Goal: Entertainment & Leisure: Browse casually

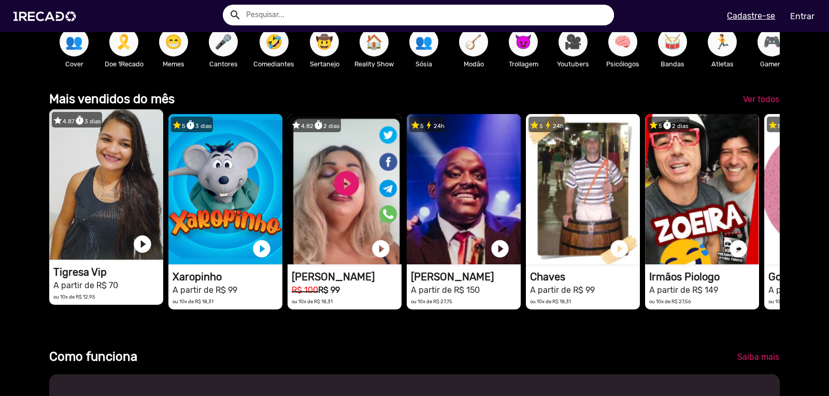
scroll to position [0, 1643]
click at [145, 254] on link "play_circle_filled" at bounding box center [142, 244] width 21 height 21
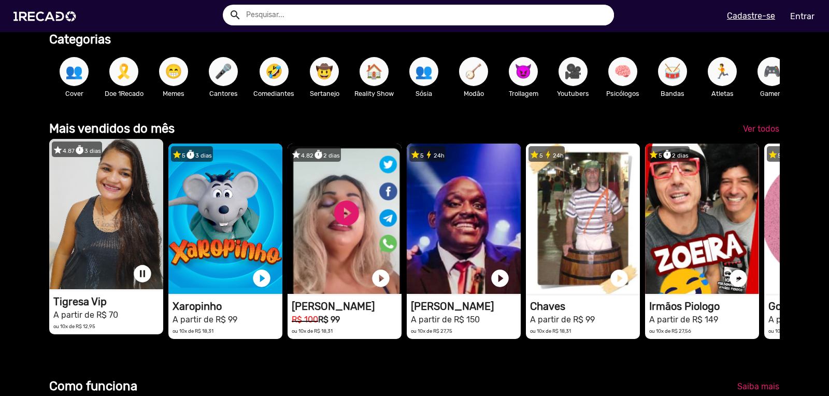
drag, startPoint x: 518, startPoint y: 69, endPoint x: 680, endPoint y: 103, distance: 165.7
drag, startPoint x: 720, startPoint y: 79, endPoint x: 612, endPoint y: 83, distance: 108.9
drag, startPoint x: 607, startPoint y: 74, endPoint x: 396, endPoint y: 126, distance: 217.4
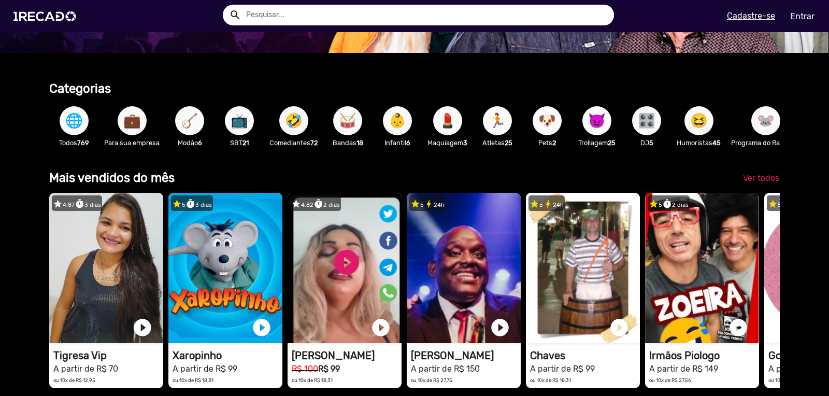
scroll to position [0, 0]
drag, startPoint x: 769, startPoint y: 129, endPoint x: 433, endPoint y: 178, distance: 339.3
drag, startPoint x: 438, startPoint y: 167, endPoint x: 472, endPoint y: 162, distance: 34.1
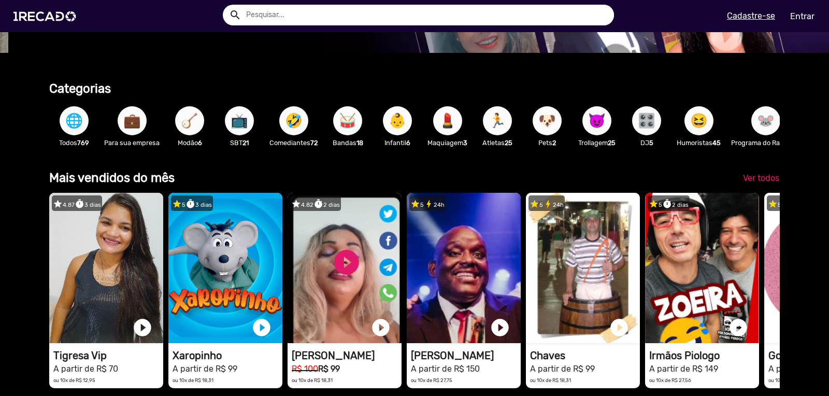
scroll to position [0, 821]
click at [346, 123] on span "🥁" at bounding box center [348, 120] width 18 height 29
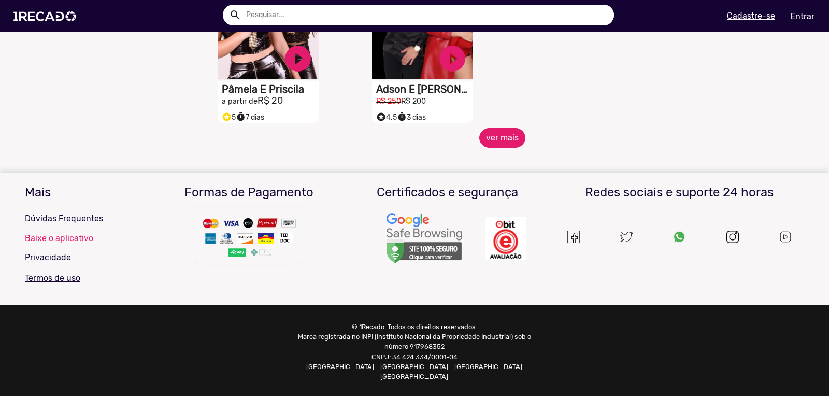
click at [479, 148] on button "ver mais" at bounding box center [502, 138] width 46 height 20
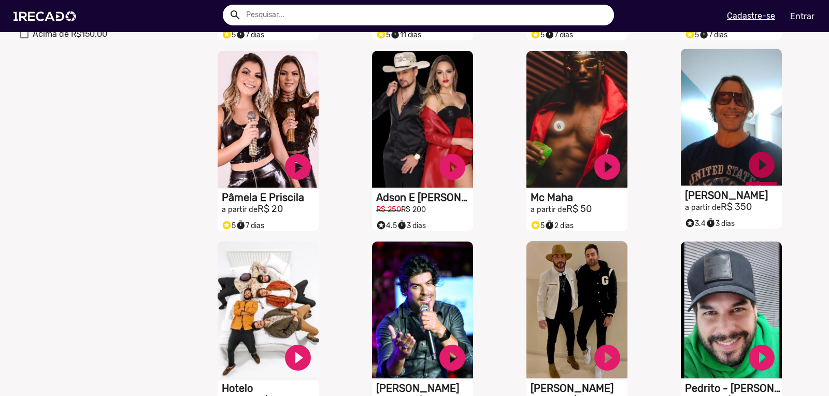
click at [752, 175] on link "play_circle_filled" at bounding box center [761, 164] width 31 height 31
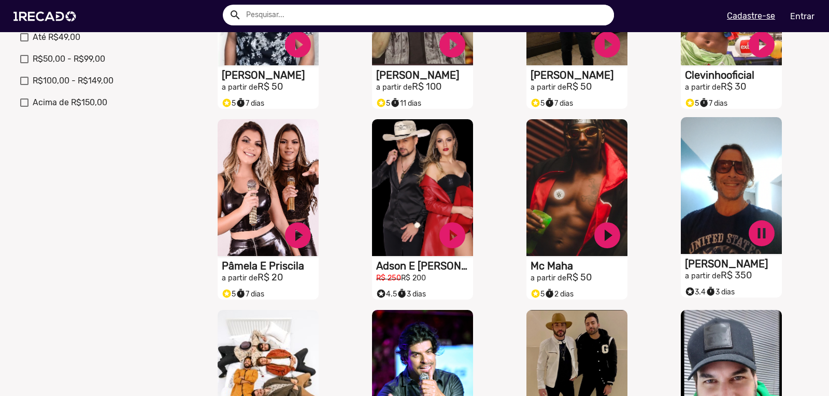
scroll to position [391, 0]
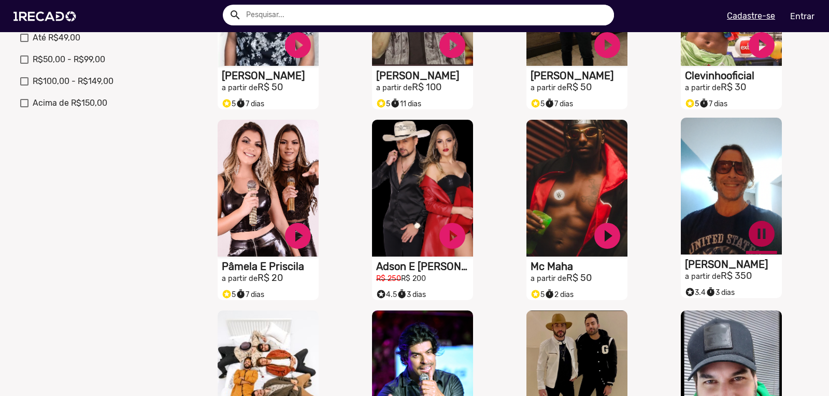
click at [746, 242] on link "pause_circle" at bounding box center [761, 233] width 31 height 31
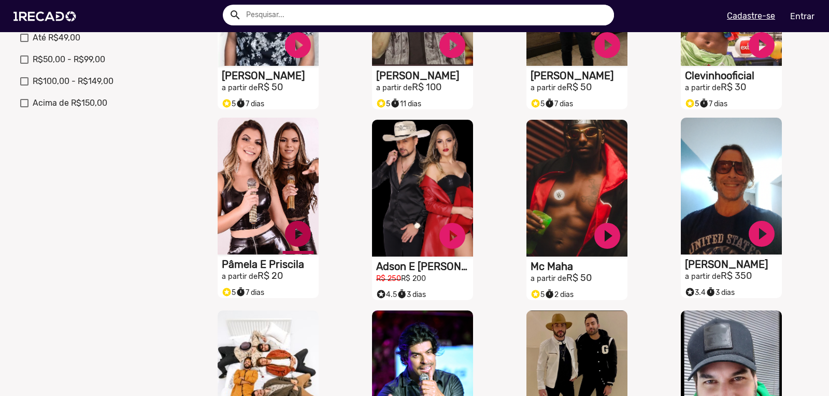
click at [289, 241] on link "play_circle_filled" at bounding box center [297, 233] width 31 height 31
click at [294, 241] on link "pause_circle" at bounding box center [297, 233] width 31 height 31
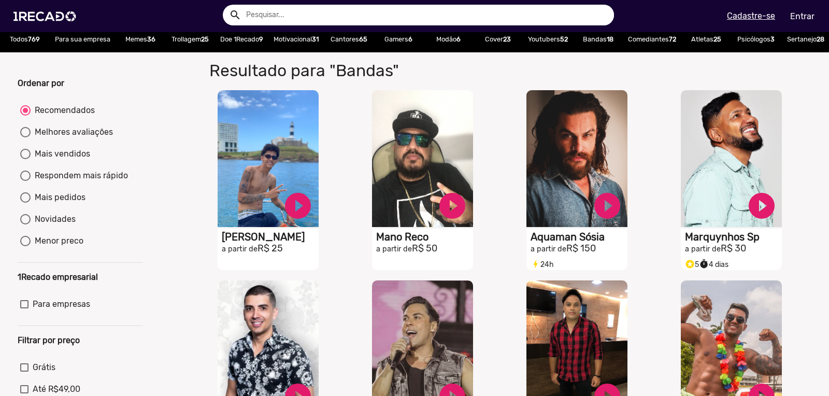
scroll to position [0, 0]
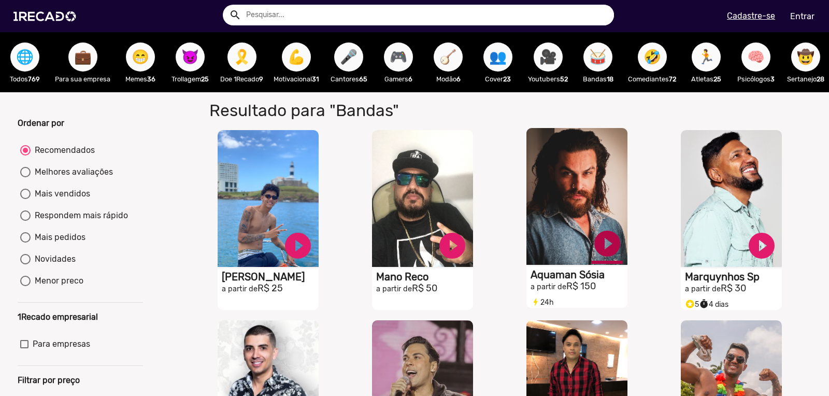
click at [605, 253] on link "play_circle_filled" at bounding box center [607, 243] width 31 height 31
click at [601, 245] on link "pause_circle" at bounding box center [607, 243] width 31 height 31
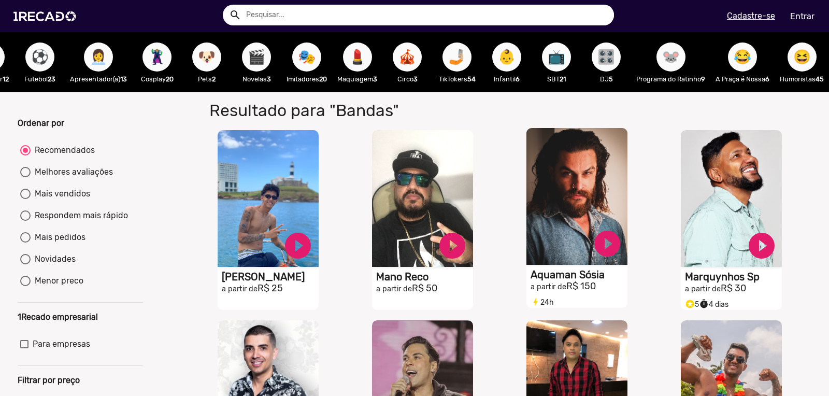
scroll to position [0, 1293]
click at [663, 58] on span "🐭" at bounding box center [671, 56] width 18 height 29
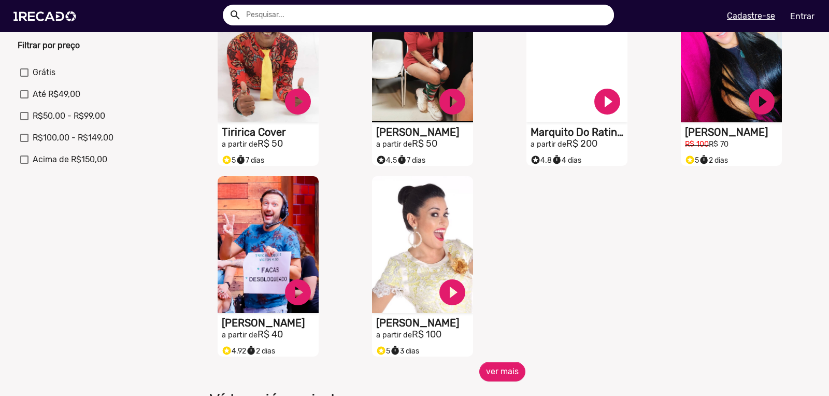
scroll to position [148, 0]
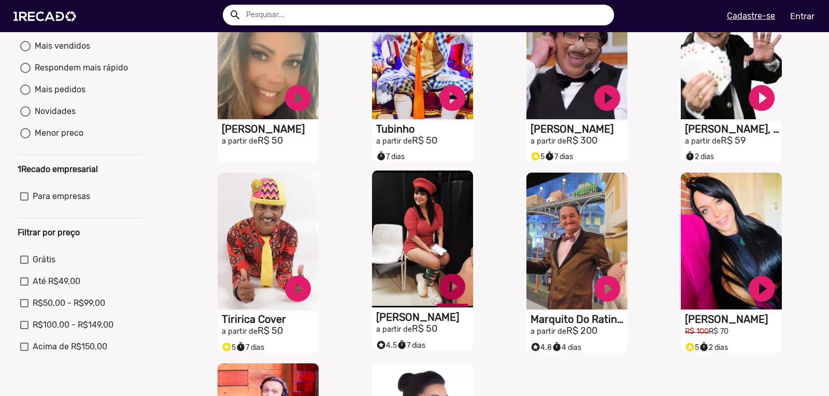
click at [457, 296] on link "play_circle_filled" at bounding box center [452, 286] width 31 height 31
click at [442, 295] on link "pause_circle" at bounding box center [452, 286] width 31 height 31
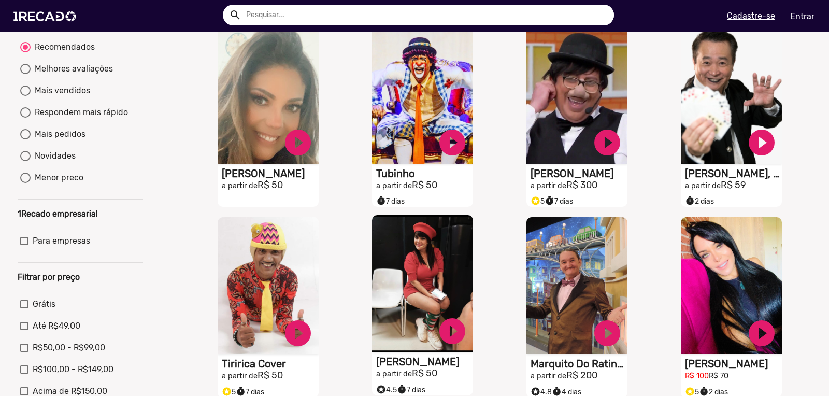
scroll to position [0, 0]
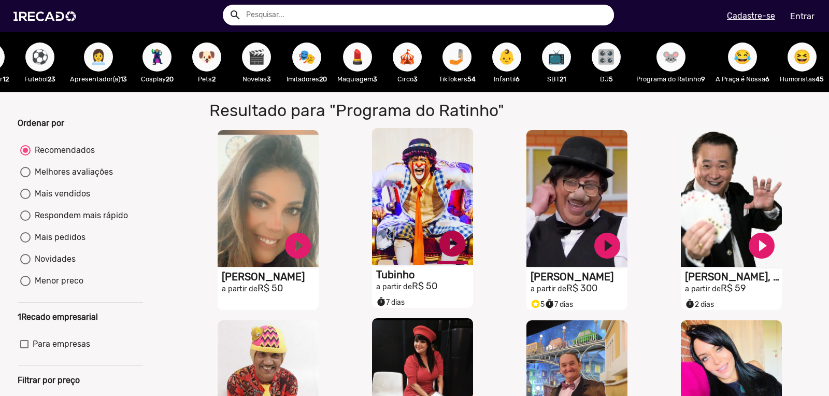
click at [456, 246] on link "play_circle_filled" at bounding box center [452, 243] width 31 height 31
click at [456, 249] on link "pause_circle" at bounding box center [452, 243] width 31 height 31
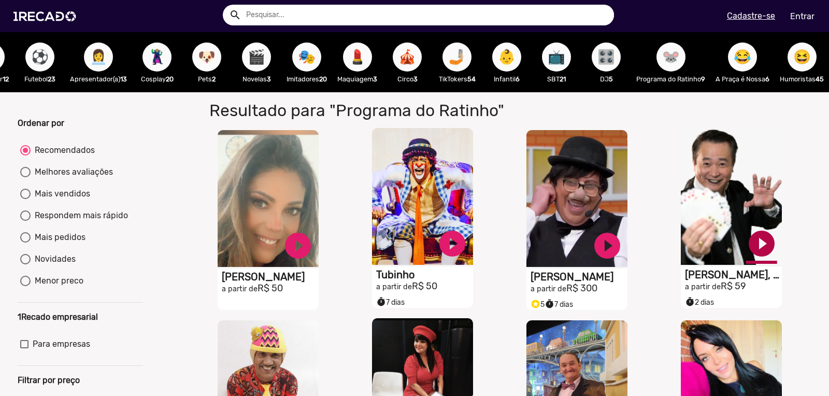
click at [746, 252] on link "play_circle_filled" at bounding box center [761, 243] width 31 height 31
click at [747, 250] on link "pause_circle" at bounding box center [761, 243] width 31 height 31
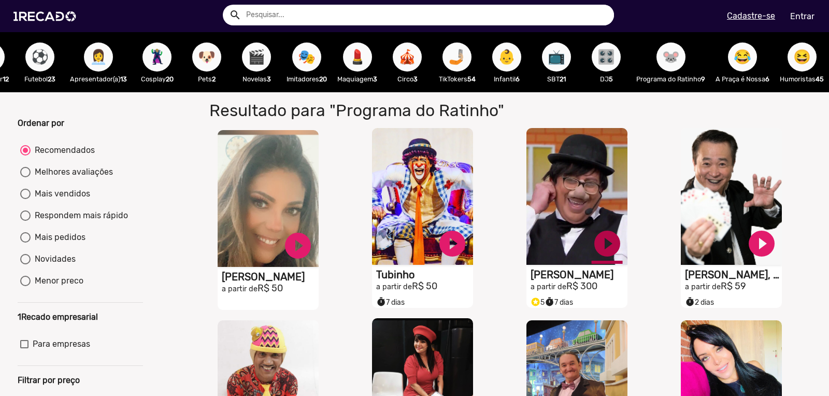
click at [608, 251] on link "play_circle_filled" at bounding box center [607, 243] width 31 height 31
click at [608, 251] on link "pause_circle" at bounding box center [607, 243] width 31 height 31
click at [90, 55] on span "👩‍💼" at bounding box center [99, 56] width 18 height 29
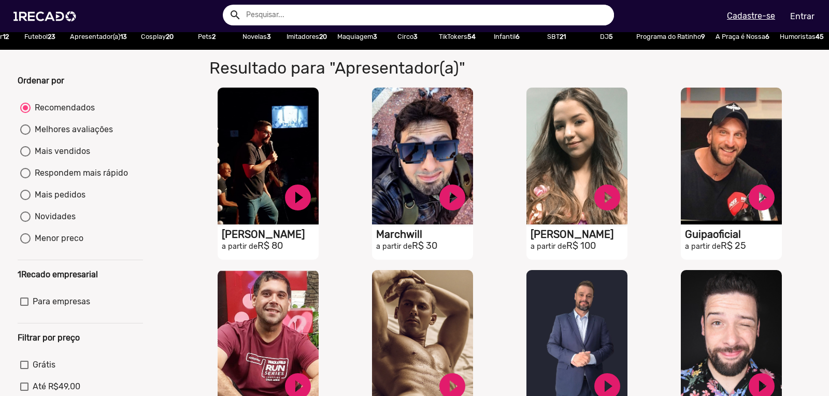
scroll to position [49, 0]
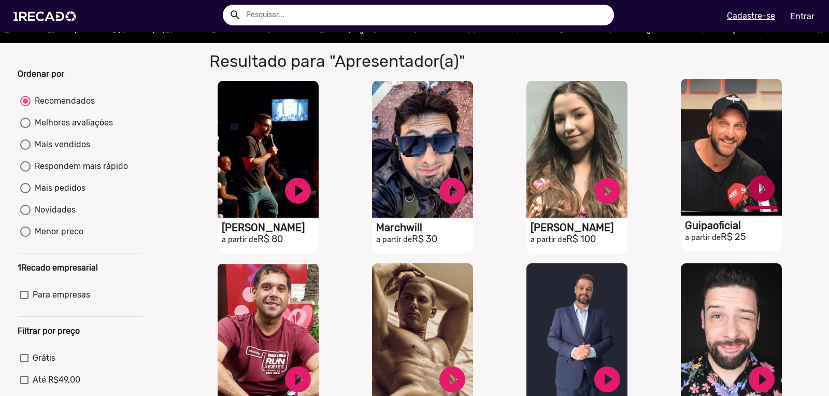
click at [759, 192] on link "play_circle_filled" at bounding box center [761, 188] width 31 height 31
click at [754, 188] on link "pause_circle" at bounding box center [761, 188] width 31 height 31
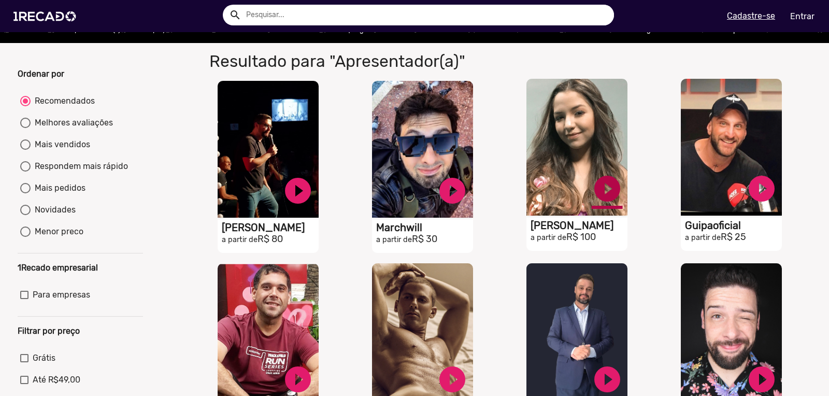
click at [603, 191] on link "play_circle_filled" at bounding box center [607, 188] width 31 height 31
click at [602, 189] on link "pause_circle" at bounding box center [607, 188] width 31 height 31
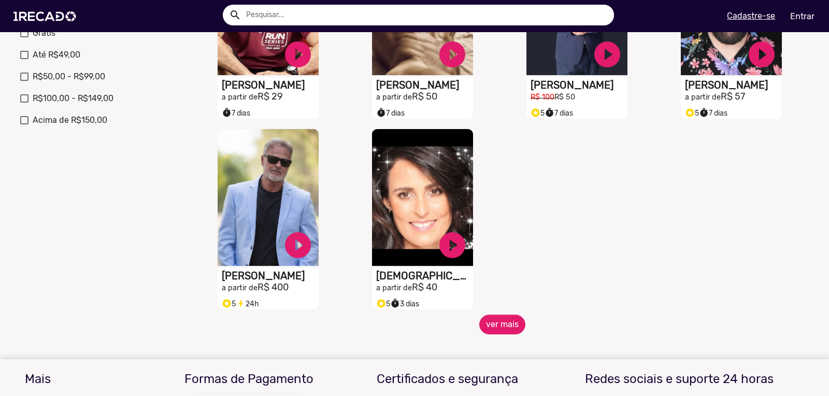
scroll to position [0, 0]
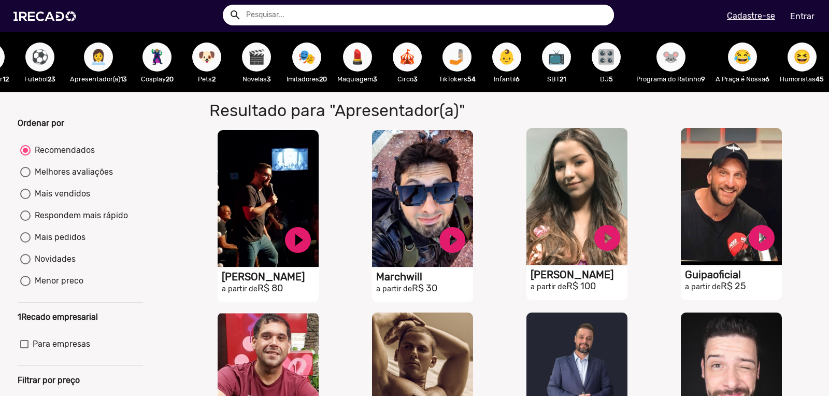
click at [548, 56] on span "📺" at bounding box center [557, 56] width 18 height 29
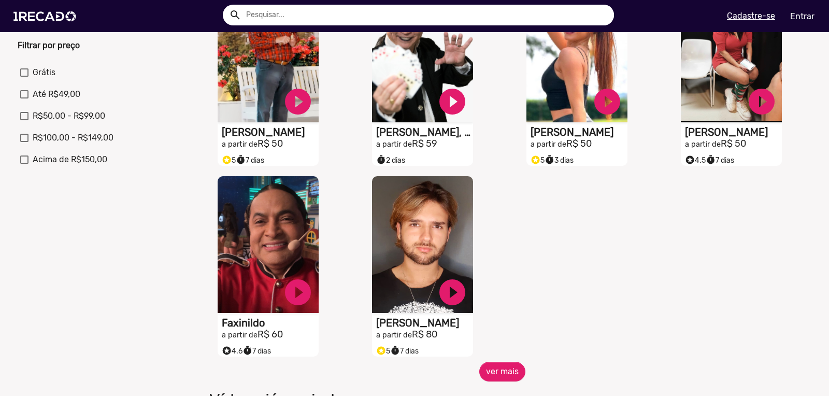
scroll to position [167, 0]
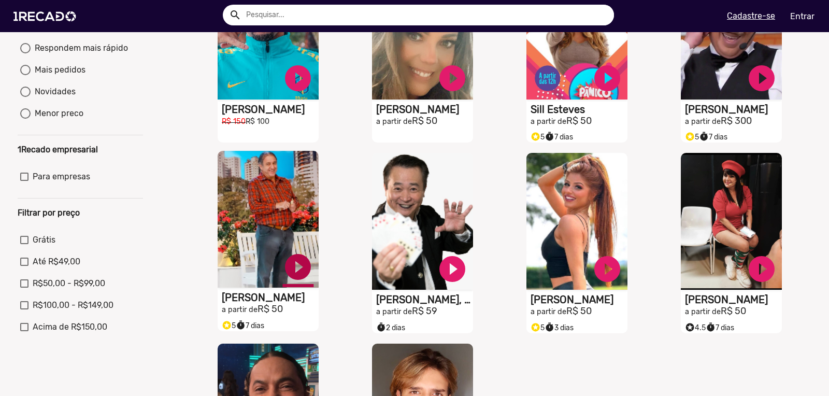
click at [303, 271] on link "play_circle_filled" at bounding box center [297, 266] width 31 height 31
click at [303, 271] on link "pause_circle" at bounding box center [297, 266] width 31 height 31
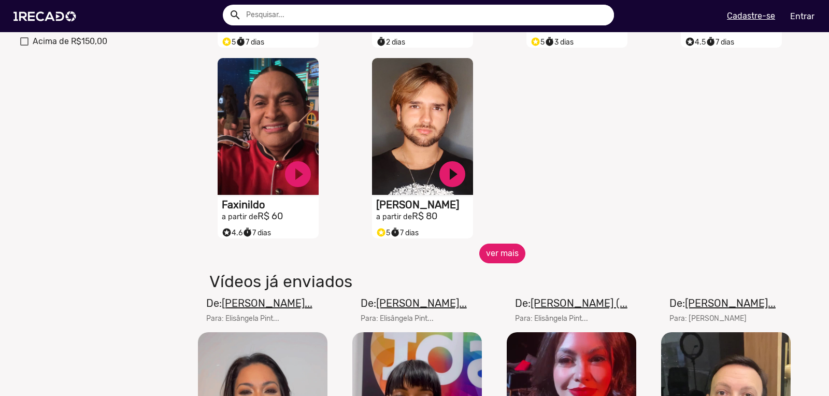
click at [488, 263] on button "ver mais" at bounding box center [502, 254] width 46 height 20
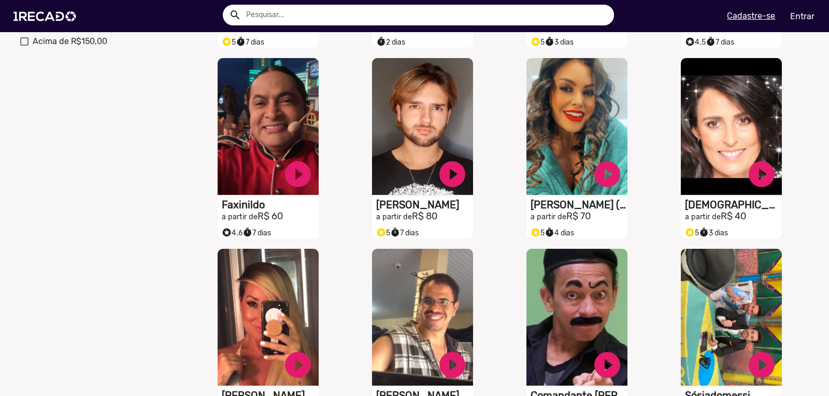
scroll to position [561, 0]
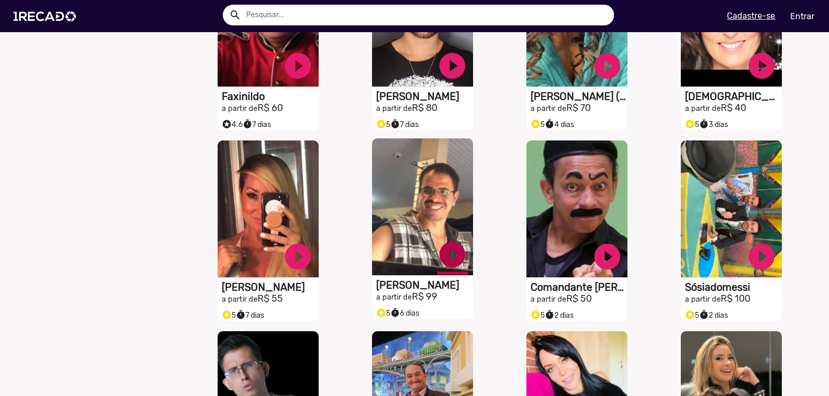
click at [453, 258] on link "play_circle_filled" at bounding box center [452, 254] width 31 height 31
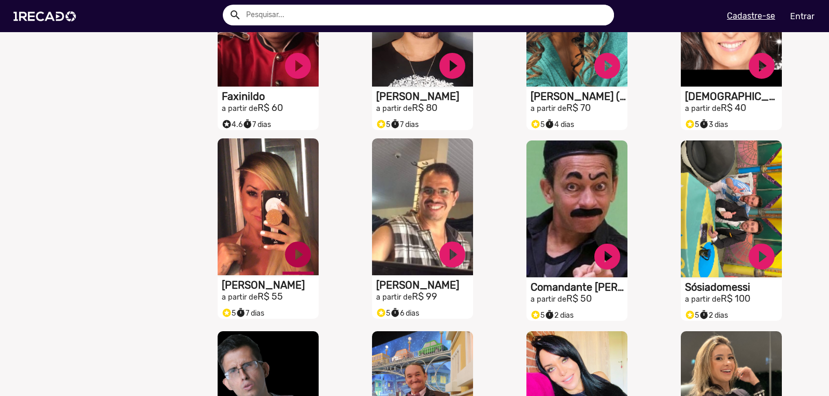
click at [301, 258] on link "play_circle_filled" at bounding box center [297, 254] width 31 height 31
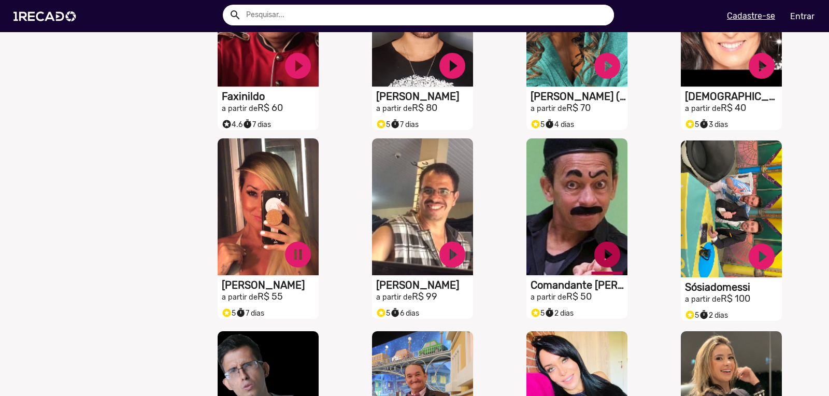
click at [608, 258] on link "play_circle_filled" at bounding box center [607, 254] width 31 height 31
click at [303, 260] on link "pause_circle" at bounding box center [297, 254] width 31 height 31
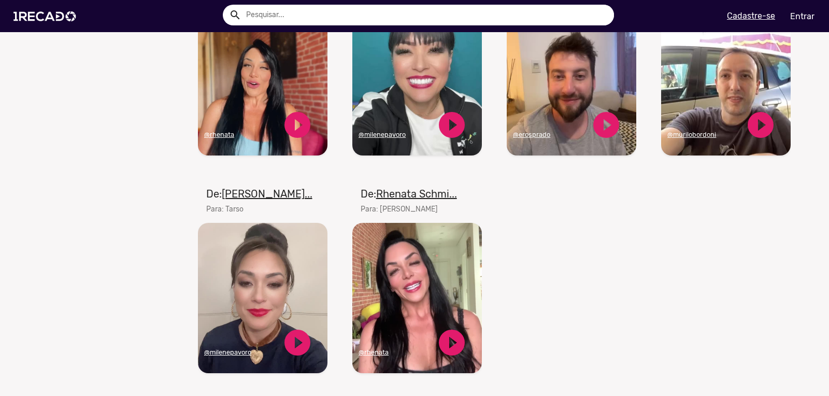
scroll to position [1408, 0]
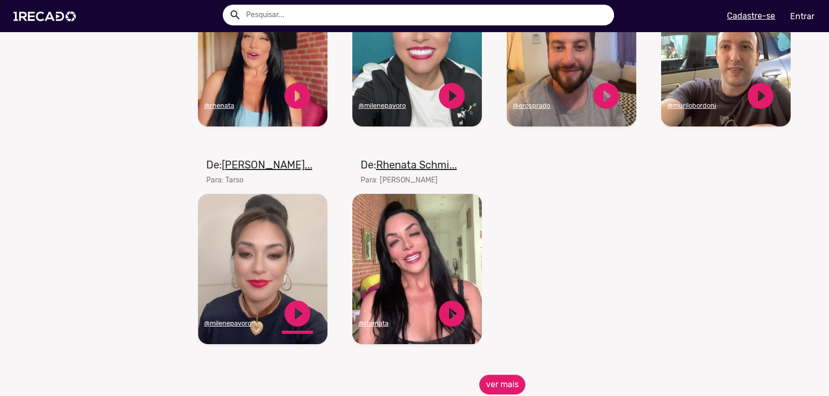
click at [298, 315] on link "play_circle_filled" at bounding box center [297, 313] width 31 height 31
click at [287, 321] on link "pause_circle" at bounding box center [297, 313] width 31 height 31
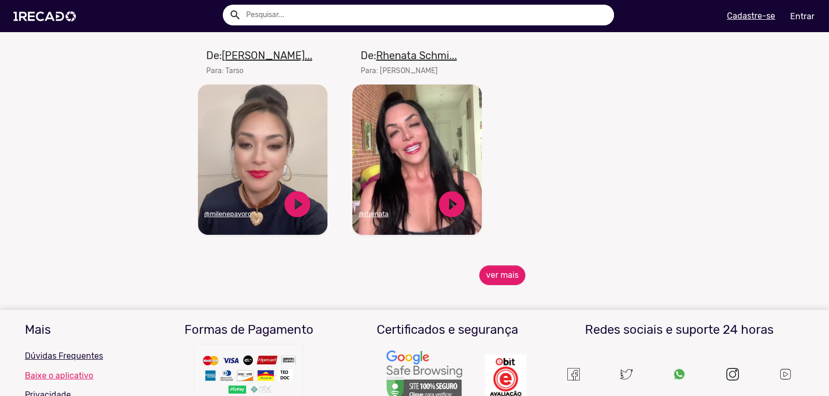
scroll to position [1526, 0]
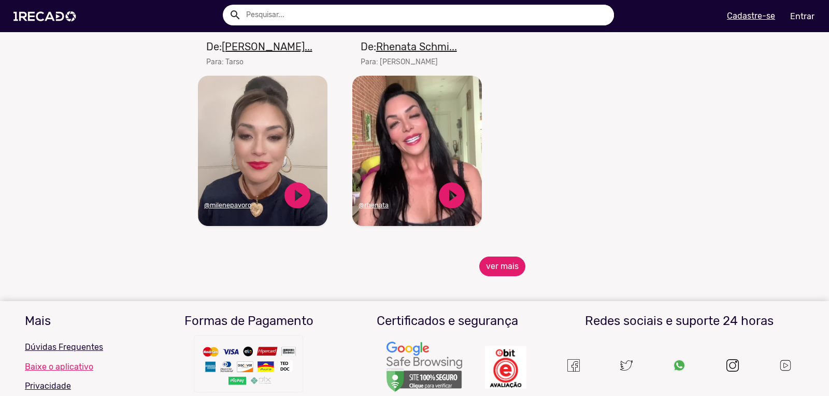
click at [491, 276] on button "ver mais" at bounding box center [502, 267] width 46 height 20
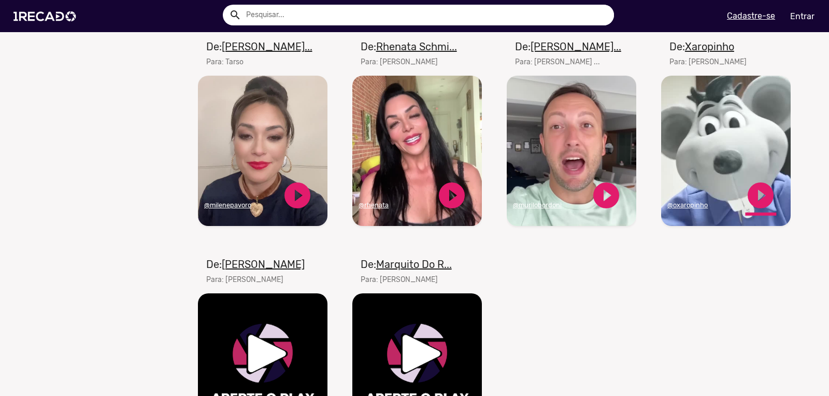
click at [762, 200] on link "play_circle_filled" at bounding box center [760, 195] width 31 height 31
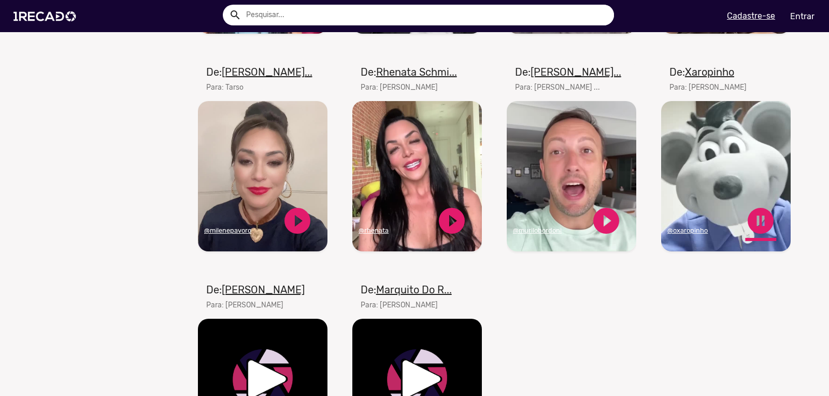
scroll to position [1428, 0]
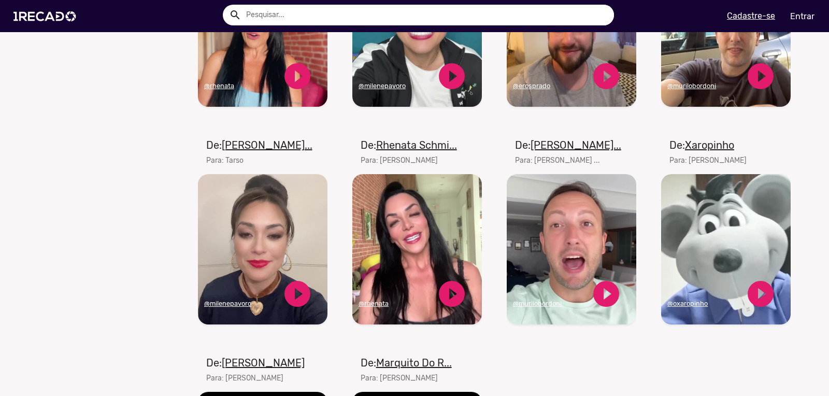
click at [698, 151] on u "Xaropinho" at bounding box center [709, 145] width 49 height 12
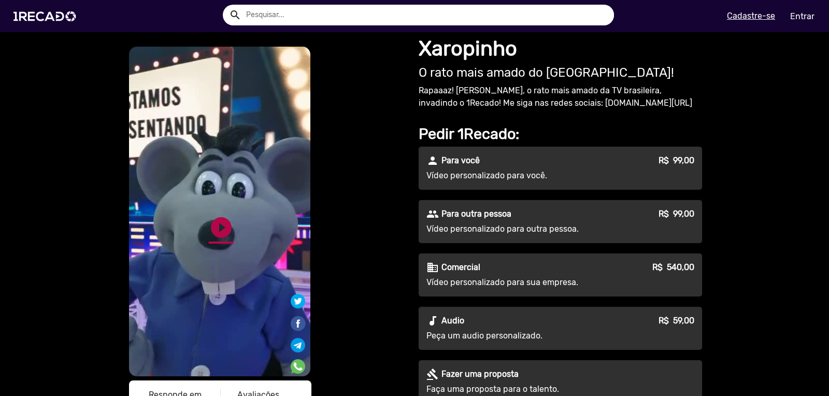
click at [215, 232] on link "play_circle_filled" at bounding box center [221, 227] width 25 height 25
click at [32, 15] on img at bounding box center [47, 16] width 78 height 44
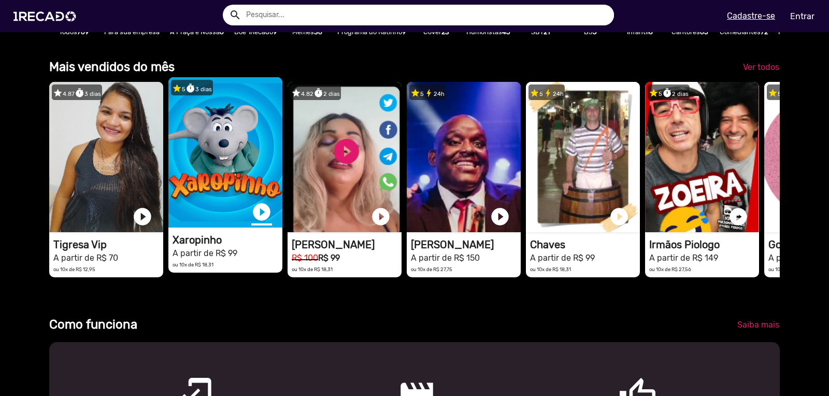
scroll to position [0, 821]
click at [260, 218] on link "play_circle_filled" at bounding box center [261, 212] width 21 height 21
click at [260, 218] on link "pause_circle" at bounding box center [261, 212] width 21 height 21
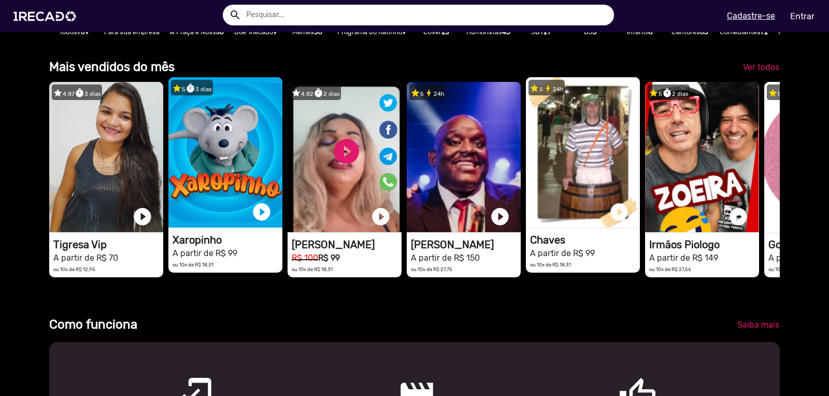
scroll to position [0, 1643]
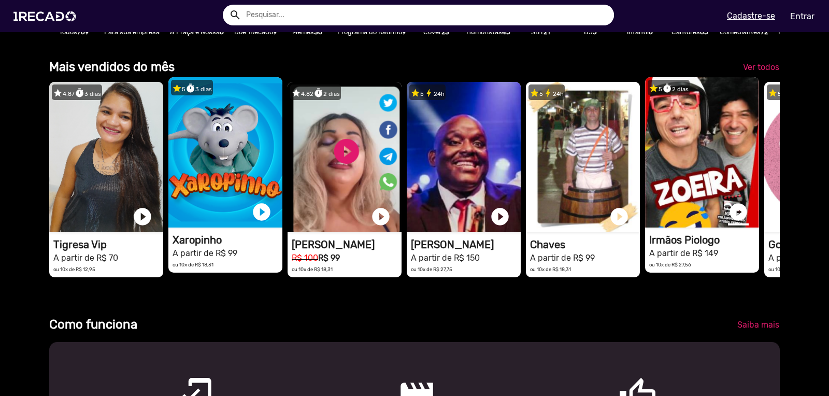
click at [734, 219] on link "play_circle_filled" at bounding box center [738, 212] width 21 height 21
click at [702, 150] on video "1RECADO vídeos dedicados para fãs e empresas" at bounding box center [702, 152] width 114 height 150
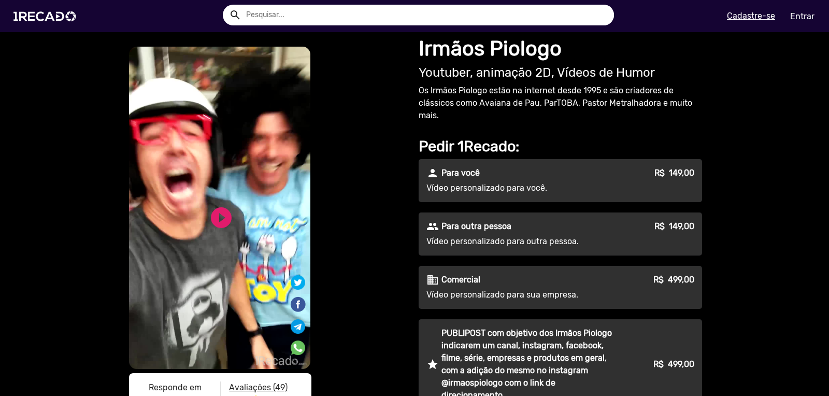
click at [464, 194] on p "Vídeo personalizado para você." at bounding box center [521, 188] width 188 height 12
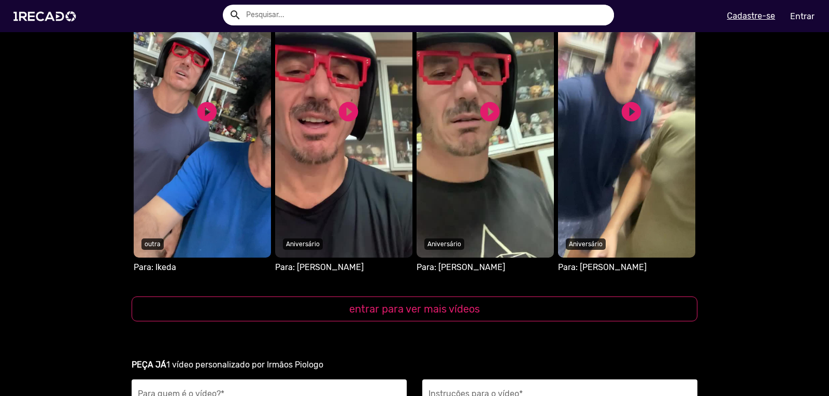
scroll to position [945, 0]
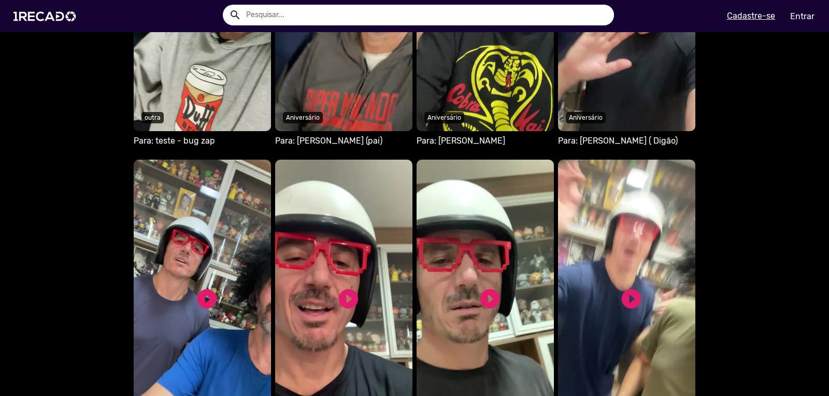
click at [165, 208] on video "S1RECADO vídeos dedicados para fãs e empresas" at bounding box center [202, 302] width 137 height 285
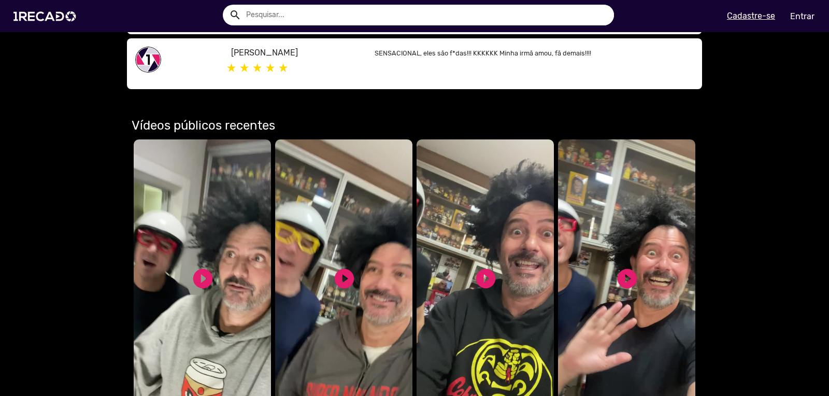
scroll to position [778, 0]
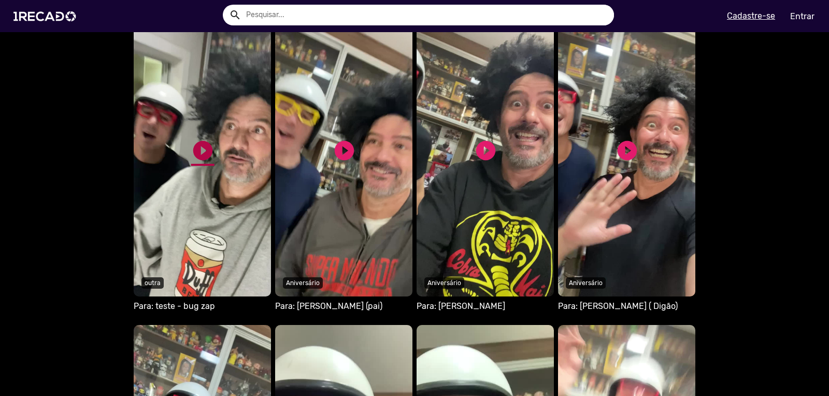
click at [205, 151] on link "play_circle_filled" at bounding box center [202, 150] width 23 height 23
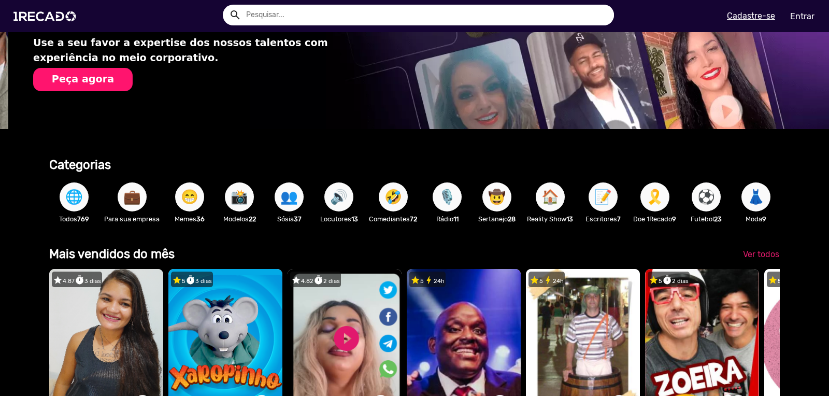
scroll to position [0, 821]
click at [553, 196] on span "🏠" at bounding box center [551, 196] width 18 height 29
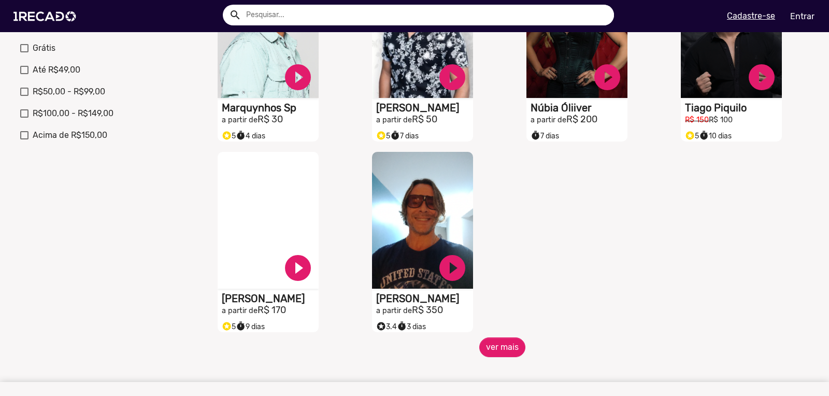
scroll to position [384, 0]
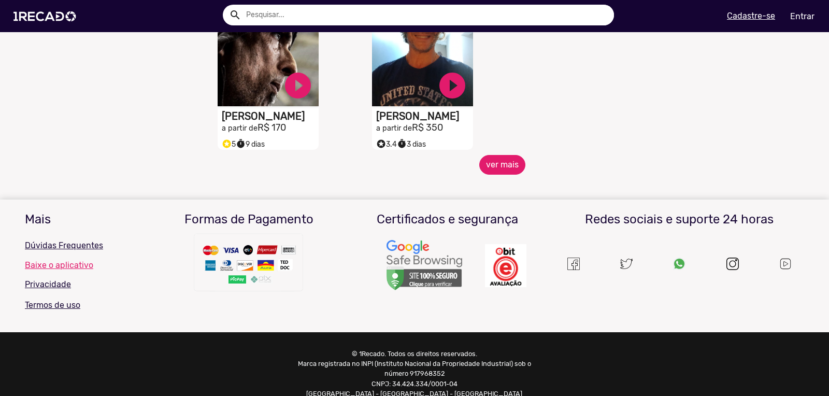
click at [488, 174] on button "ver mais" at bounding box center [502, 165] width 46 height 20
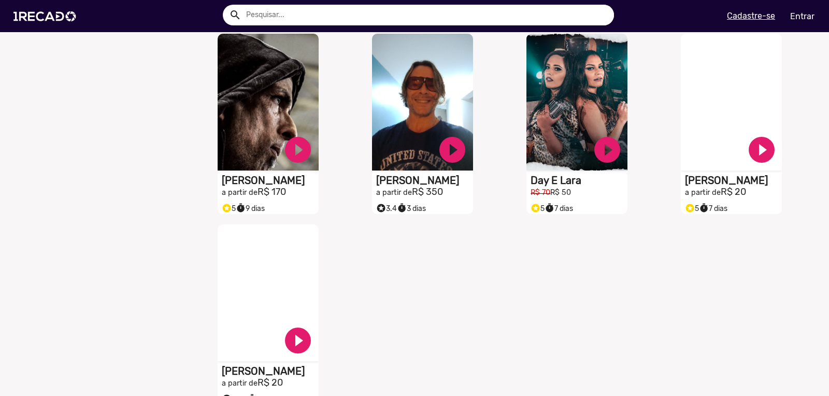
scroll to position [443, 0]
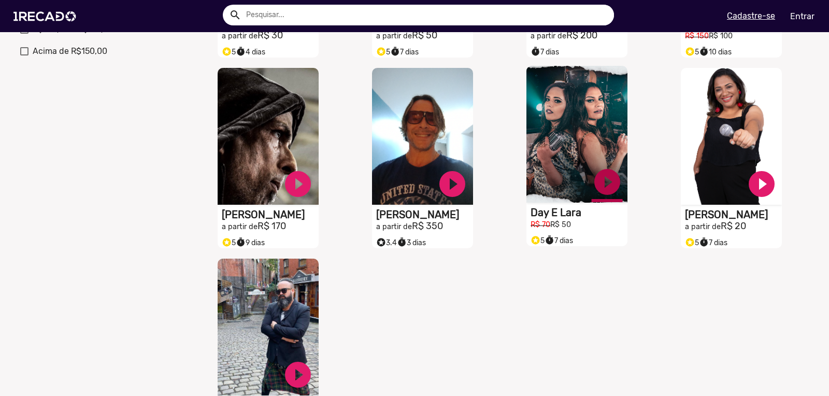
click at [612, 195] on link "play_circle_filled" at bounding box center [607, 181] width 31 height 31
click at [610, 190] on link "pause_circle" at bounding box center [607, 181] width 31 height 31
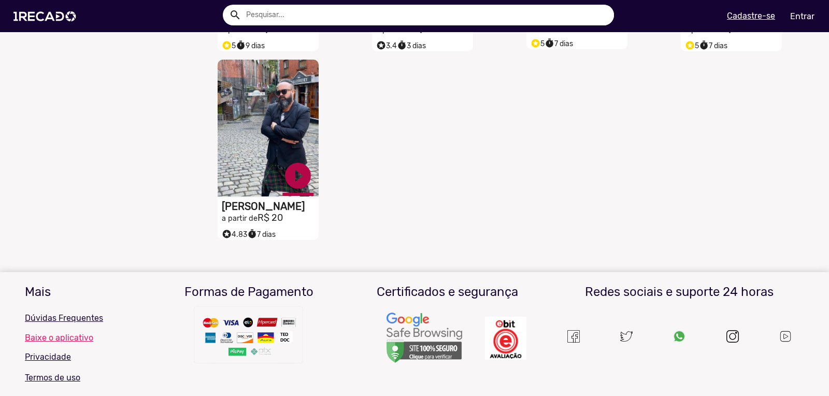
click at [305, 183] on link "play_circle_filled" at bounding box center [297, 175] width 31 height 31
click at [304, 183] on link "pause_circle" at bounding box center [297, 175] width 31 height 31
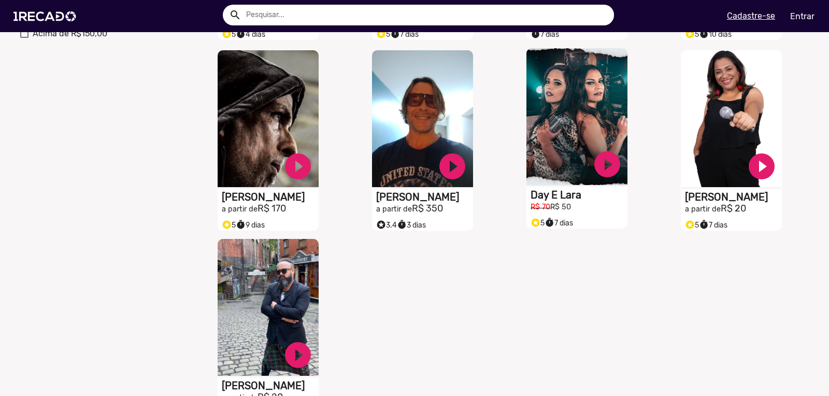
scroll to position [374, 0]
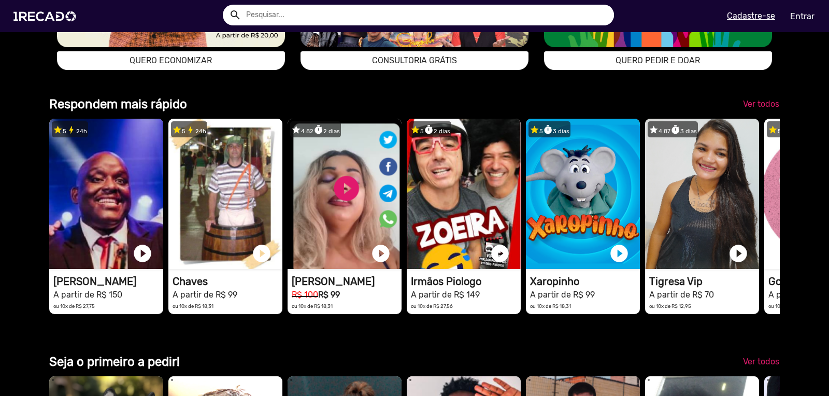
scroll to position [2146, 0]
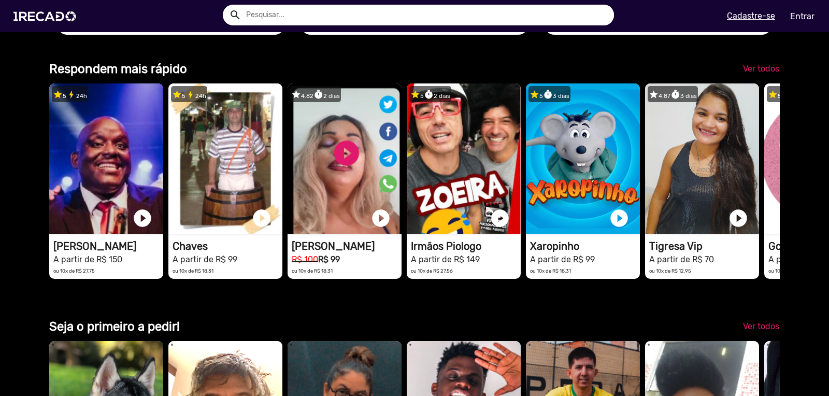
click at [631, 30] on span "QUERO PEDIR E DOAR" at bounding box center [658, 25] width 84 height 10
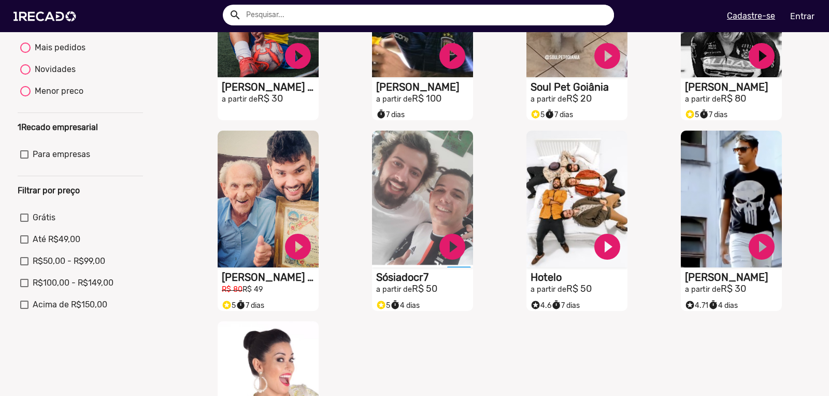
scroll to position [286, 0]
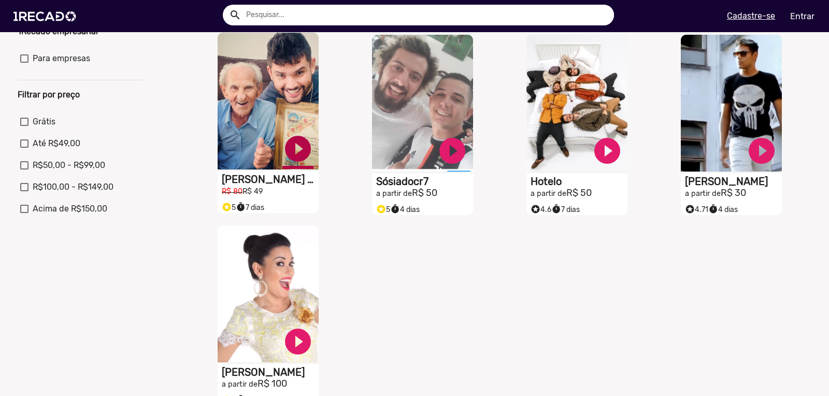
click at [303, 157] on link "play_circle_filled" at bounding box center [297, 148] width 31 height 31
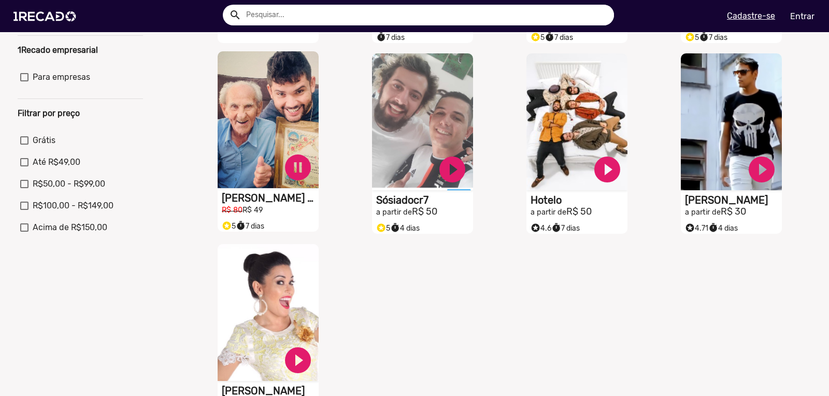
scroll to position [266, 0]
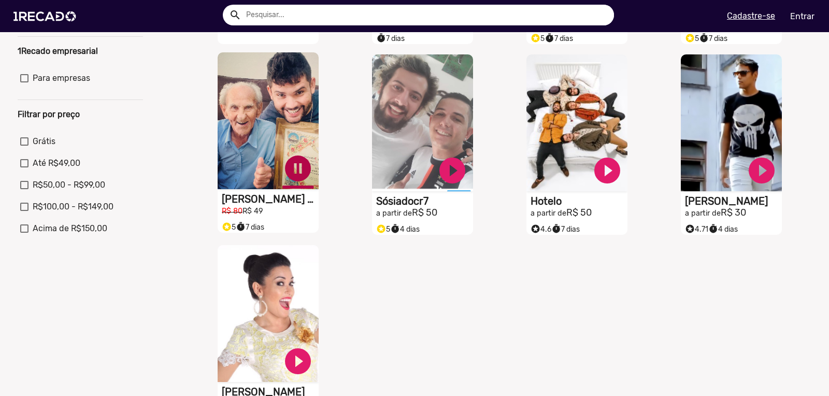
click at [287, 177] on link "pause_circle" at bounding box center [297, 168] width 31 height 31
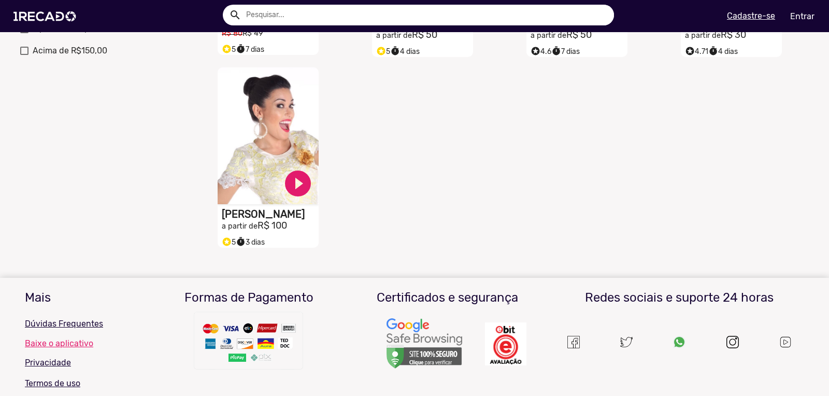
scroll to position [431, 0]
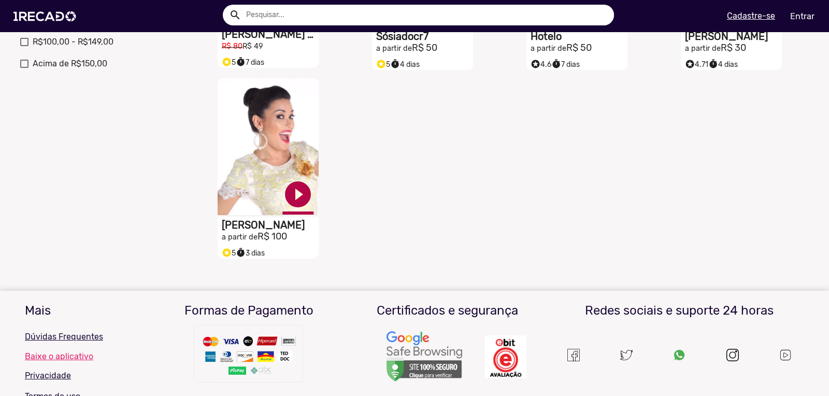
click at [300, 203] on link "play_circle_filled" at bounding box center [297, 194] width 31 height 31
click at [32, 12] on img at bounding box center [47, 16] width 78 height 44
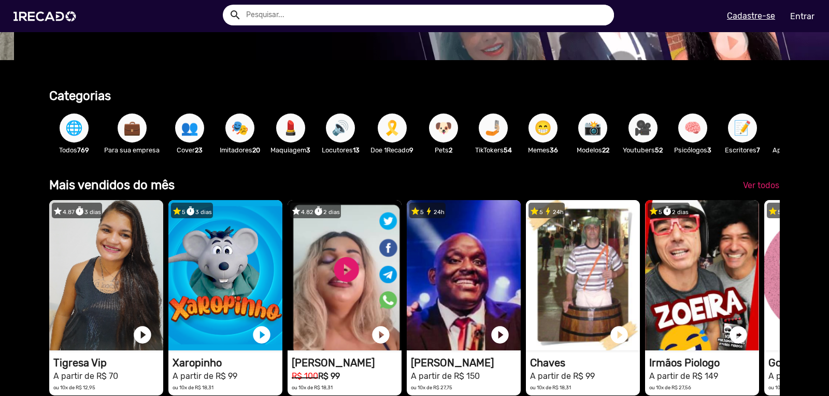
scroll to position [226, 0]
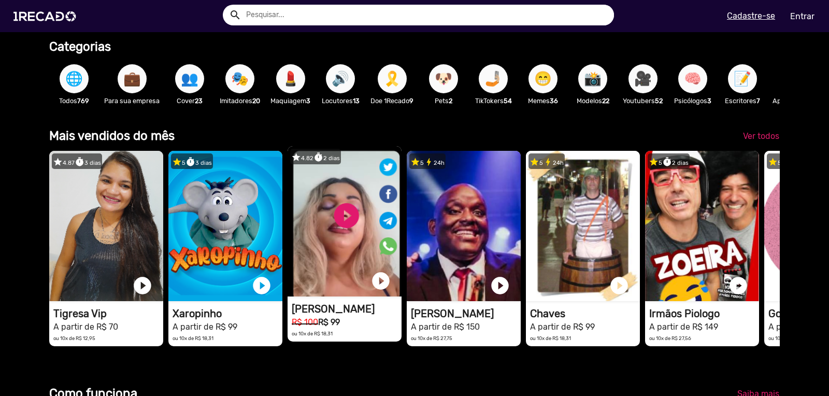
click at [350, 228] on video "1RECADO vídeos dedicados para fãs e empresas" at bounding box center [345, 221] width 114 height 150
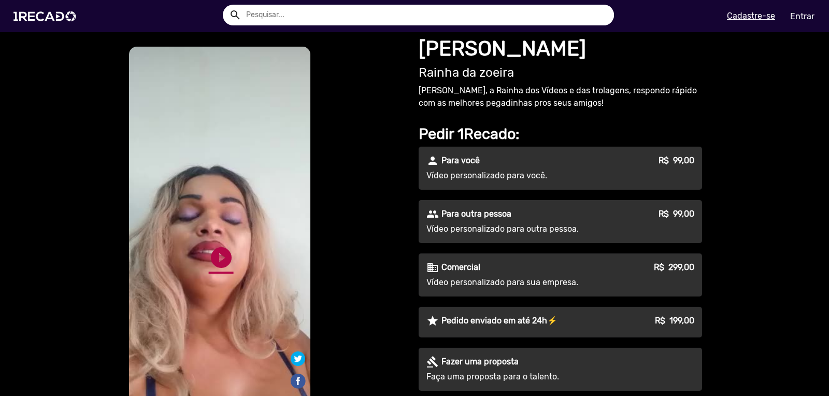
click at [227, 256] on link "play_circle_filled" at bounding box center [221, 257] width 25 height 25
click at [223, 251] on link "pause_circle" at bounding box center [221, 263] width 25 height 25
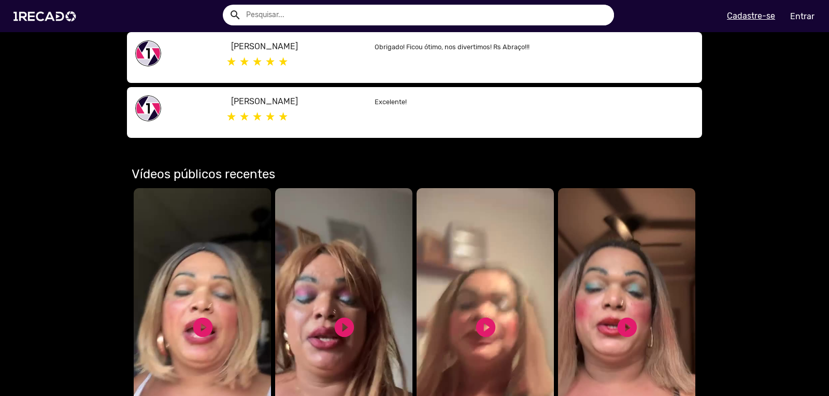
scroll to position [926, 0]
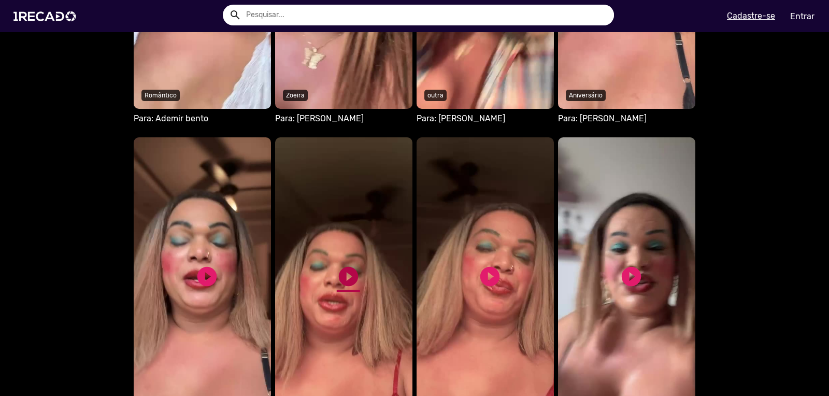
click at [346, 265] on link "play_circle_filled" at bounding box center [348, 276] width 23 height 23
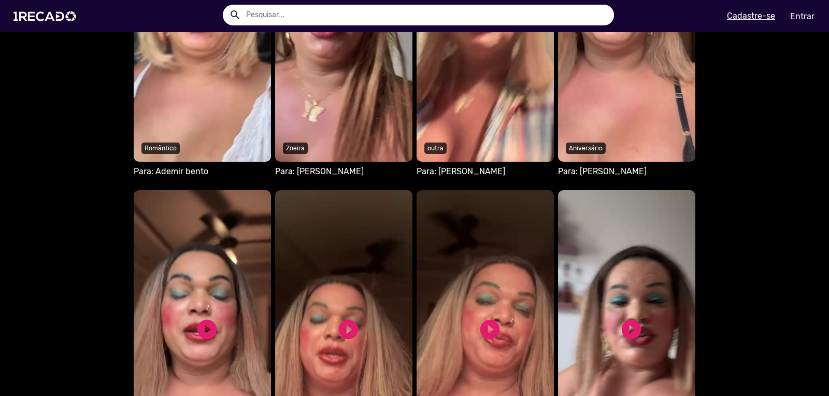
scroll to position [1037, 0]
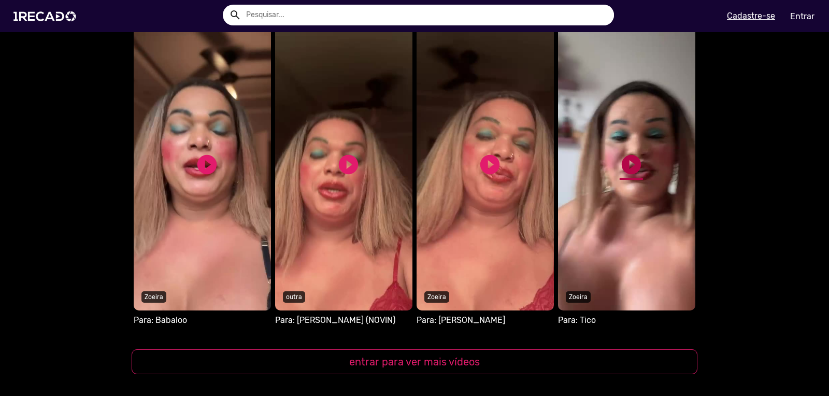
click at [633, 163] on link "play_circle_filled" at bounding box center [631, 164] width 23 height 23
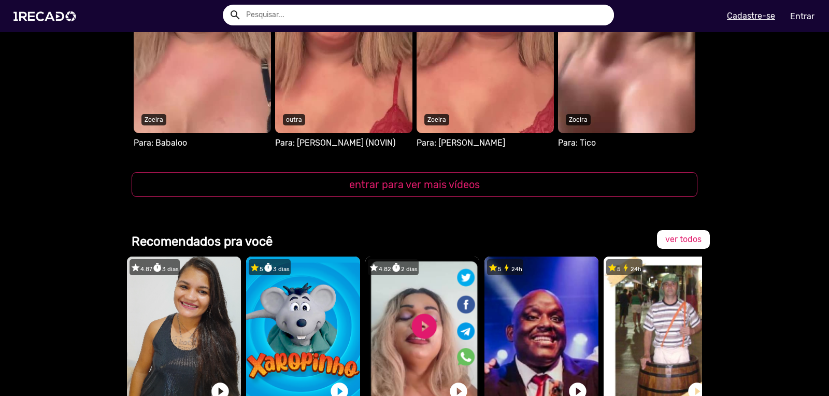
scroll to position [1215, 0]
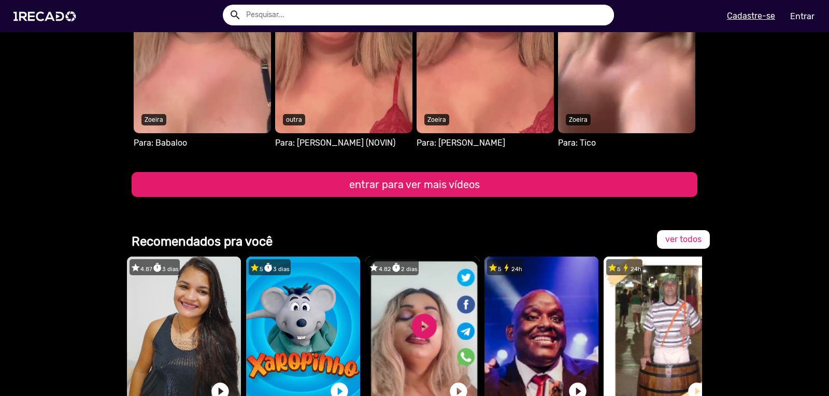
click at [398, 186] on button "entrar para ver mais vídeos" at bounding box center [415, 184] width 566 height 25
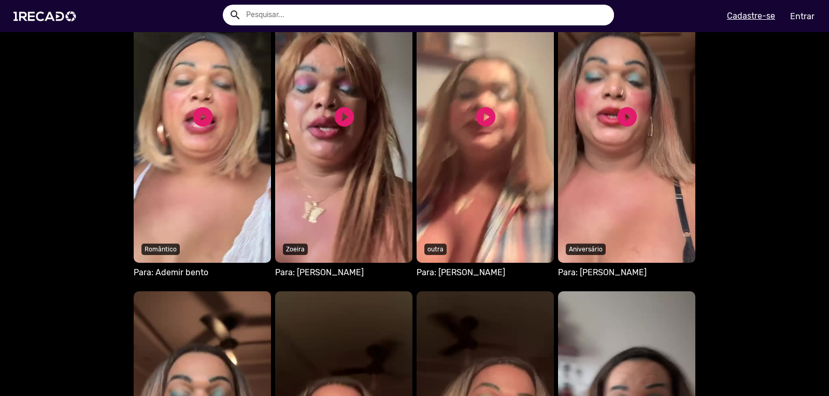
scroll to position [772, 0]
click at [483, 119] on link "play_circle_filled" at bounding box center [485, 116] width 23 height 23
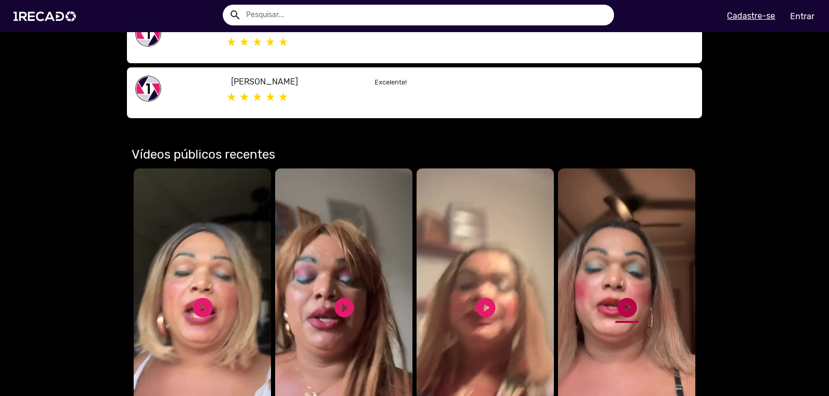
scroll to position [746, 0]
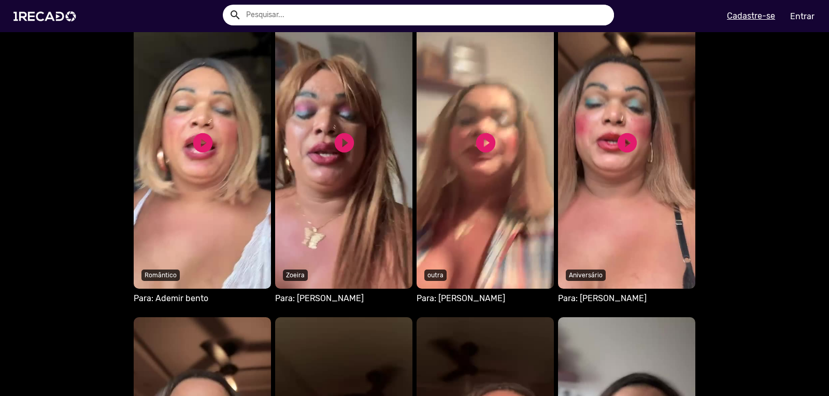
click at [659, 141] on video "Seu navegador não reproduz vídeo em HTML5" at bounding box center [626, 146] width 137 height 285
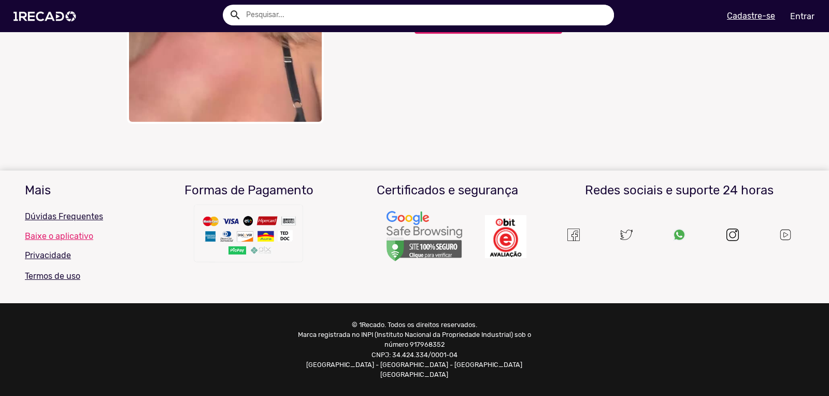
click at [37, 16] on img at bounding box center [47, 16] width 78 height 44
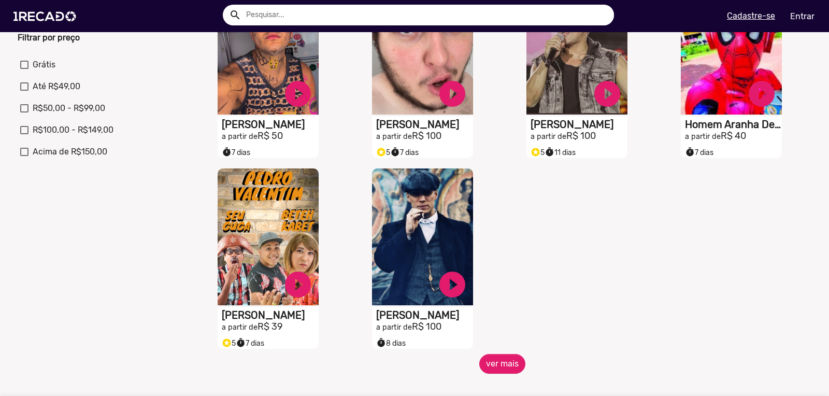
scroll to position [364, 0]
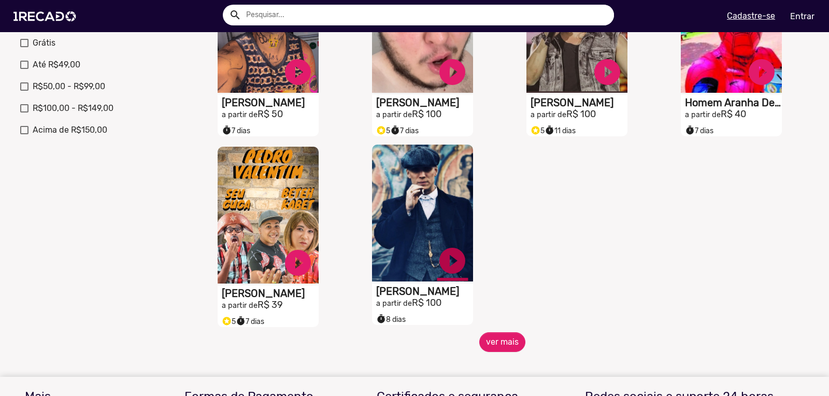
click at [451, 266] on link "play_circle_filled" at bounding box center [452, 260] width 31 height 31
click at [396, 211] on video "S1RECADO vídeos dedicados para fãs e empresas" at bounding box center [422, 213] width 101 height 137
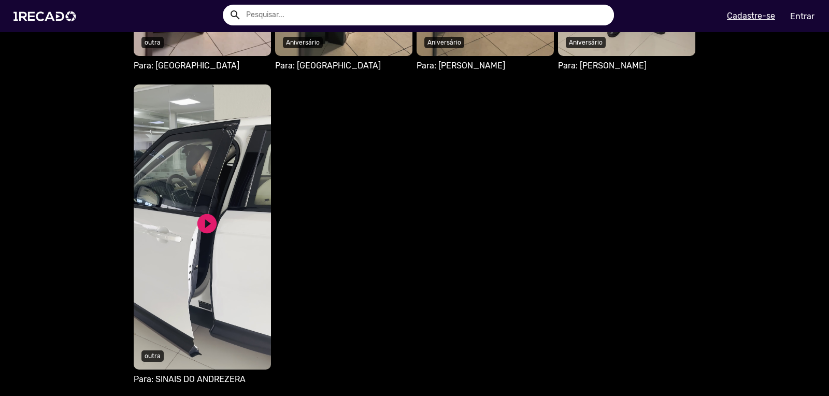
scroll to position [758, 0]
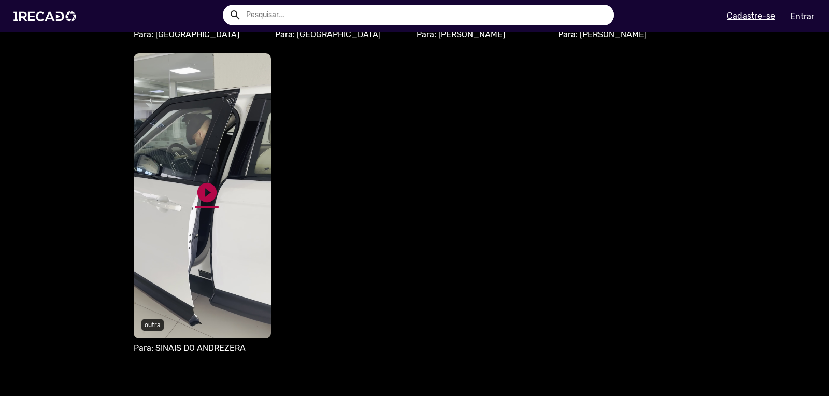
click at [205, 191] on link "play_circle_filled" at bounding box center [206, 192] width 23 height 23
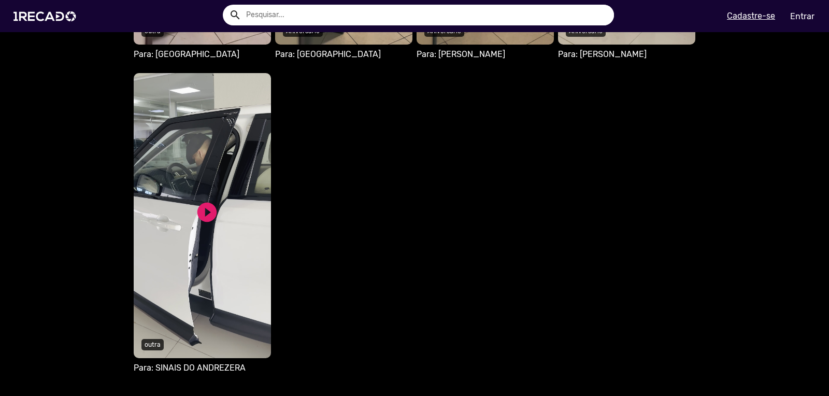
scroll to position [473, 0]
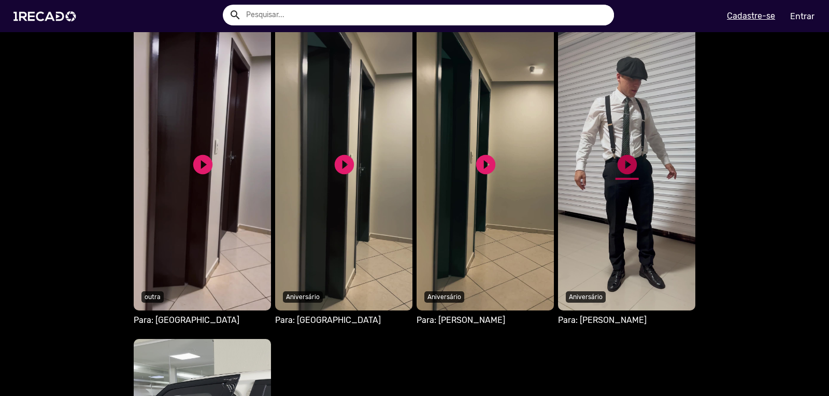
click at [629, 164] on link "play_circle_filled" at bounding box center [627, 164] width 23 height 23
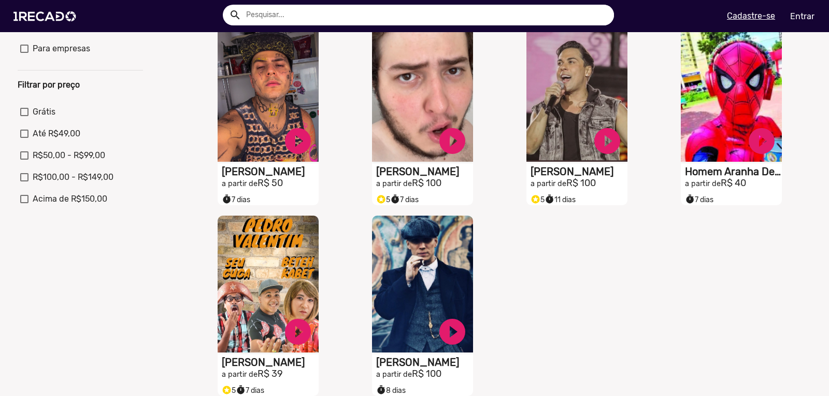
scroll to position [286, 0]
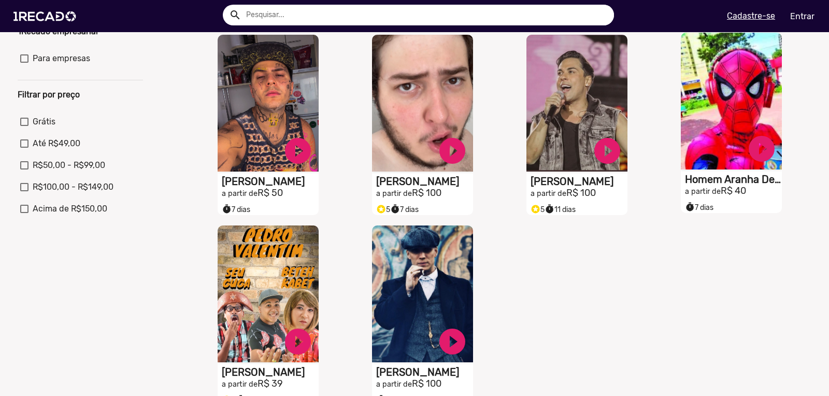
click at [748, 108] on video "S1RECADO vídeos dedicados para fãs e empresas" at bounding box center [731, 101] width 101 height 137
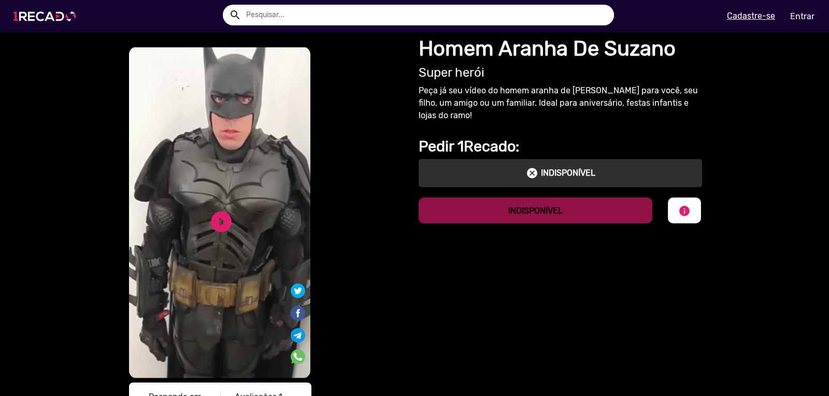
click at [33, 19] on img at bounding box center [47, 16] width 78 height 44
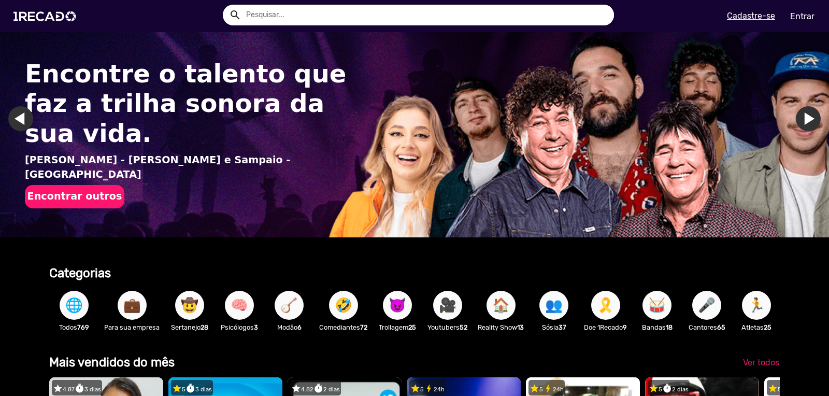
scroll to position [207, 0]
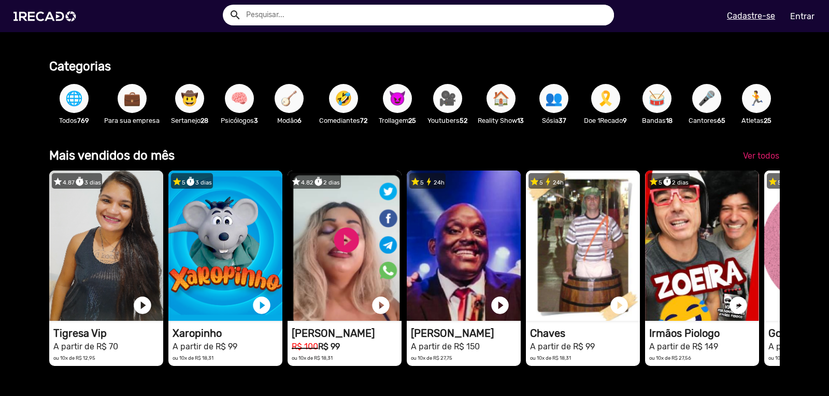
click at [450, 92] on span "🎥" at bounding box center [448, 98] width 18 height 29
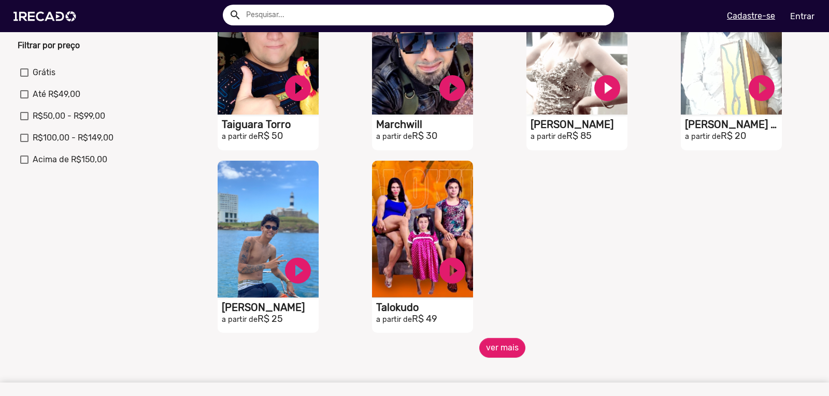
scroll to position [286, 0]
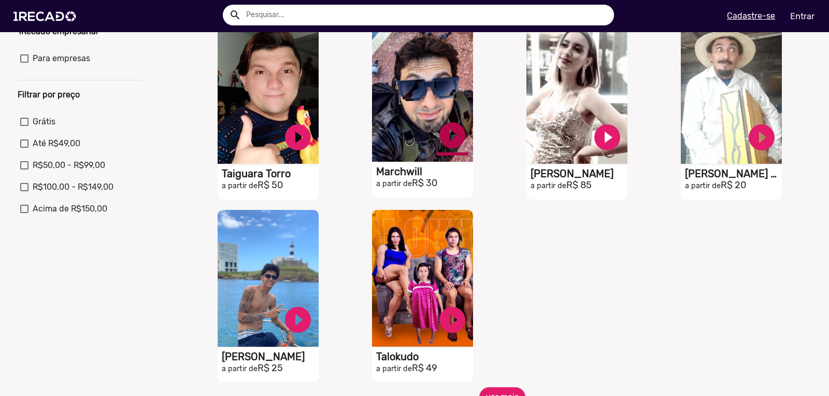
click at [459, 138] on link "play_circle_filled" at bounding box center [452, 135] width 31 height 31
click at [448, 78] on video "S1RECADO vídeos dedicados para fãs e empresas" at bounding box center [422, 93] width 101 height 137
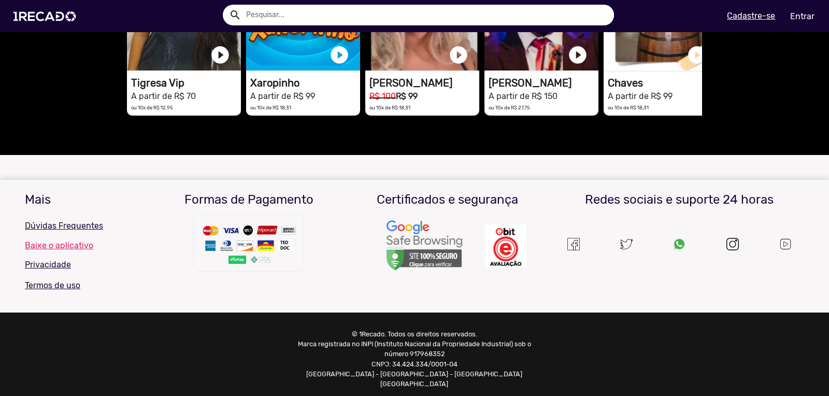
scroll to position [544, 0]
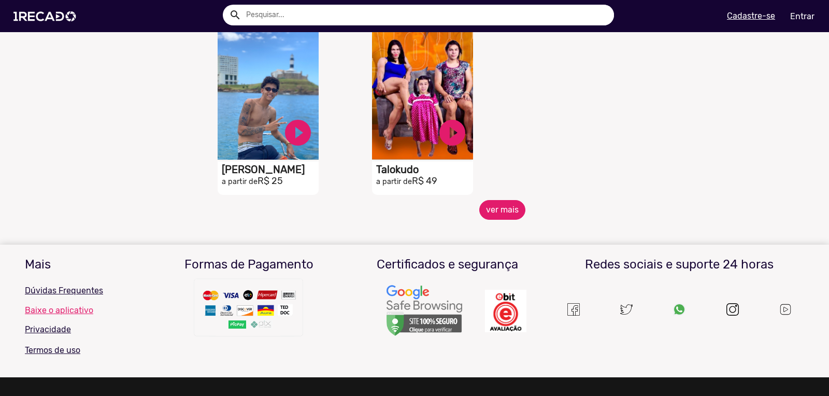
click at [494, 215] on button "ver mais" at bounding box center [502, 210] width 46 height 20
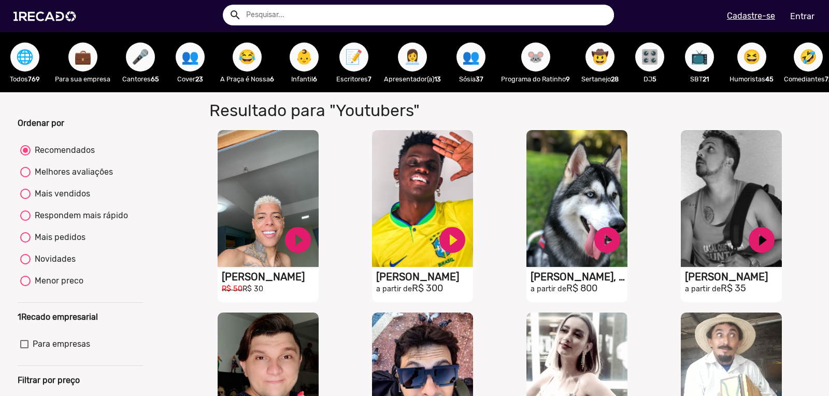
click at [138, 59] on span "🎤" at bounding box center [141, 56] width 18 height 29
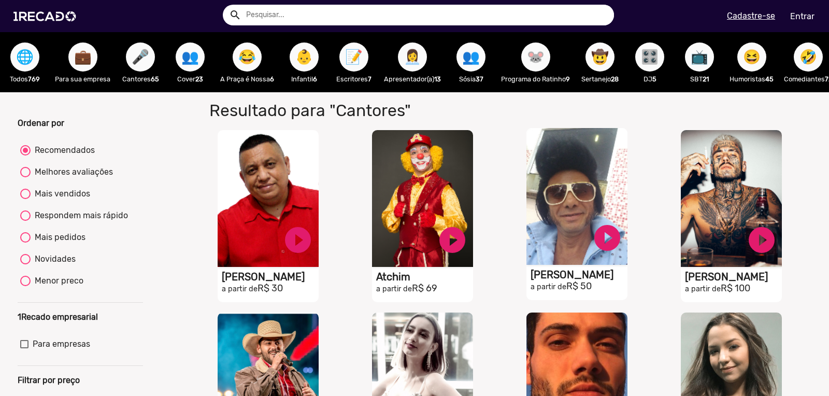
click at [577, 184] on video "S1RECADO vídeos dedicados para fãs e empresas" at bounding box center [577, 196] width 101 height 137
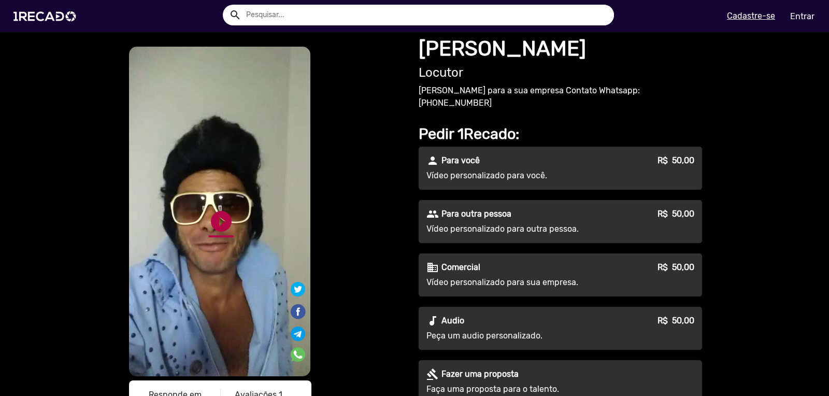
click at [216, 223] on link "play_circle_filled" at bounding box center [221, 221] width 25 height 25
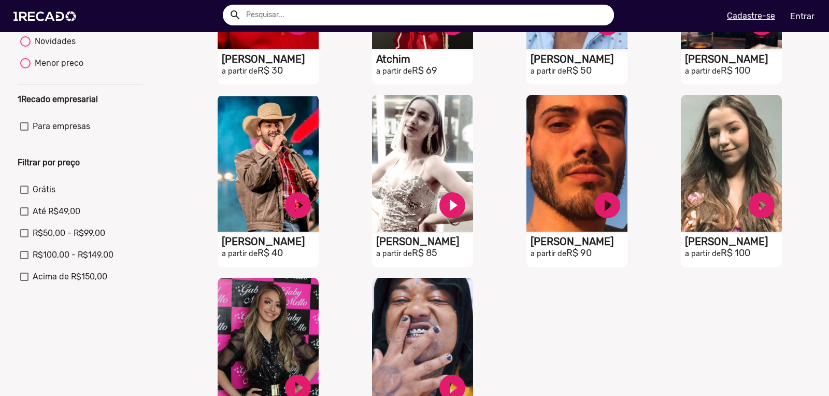
scroll to position [217, 0]
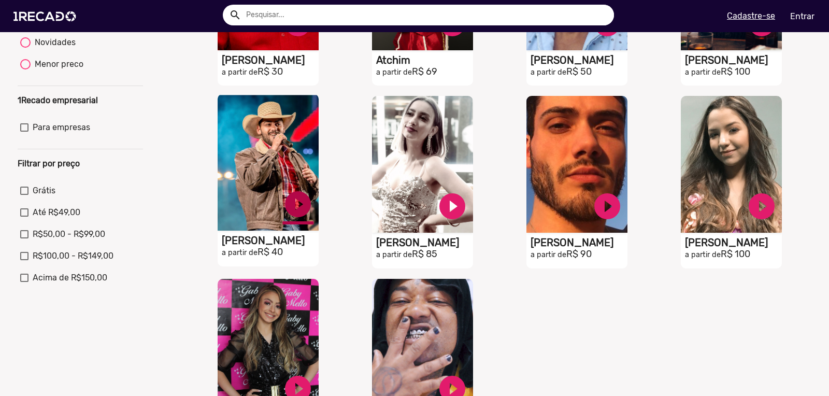
click at [303, 210] on link "play_circle_filled" at bounding box center [297, 204] width 31 height 31
click at [303, 210] on link "pause_circle" at bounding box center [297, 204] width 31 height 31
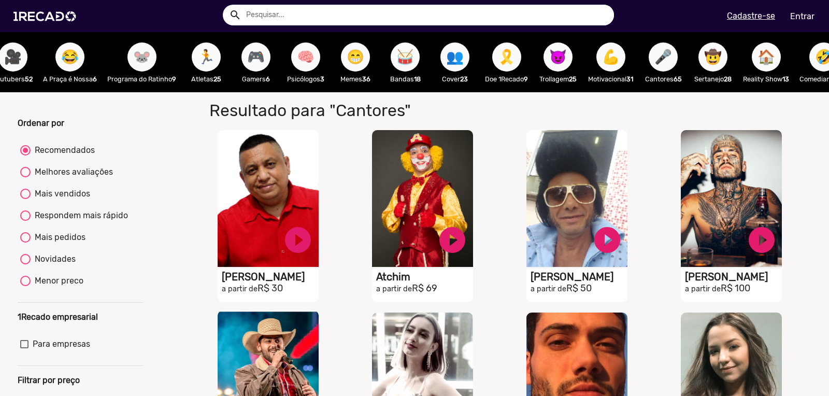
scroll to position [0, 384]
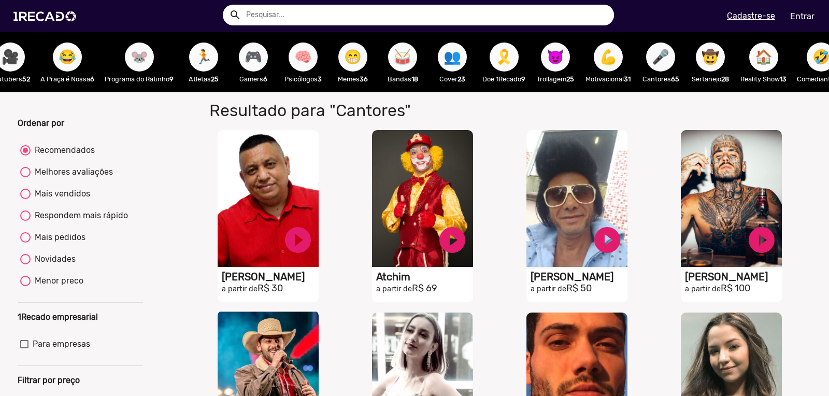
click at [411, 55] on span "🥁" at bounding box center [403, 56] width 18 height 29
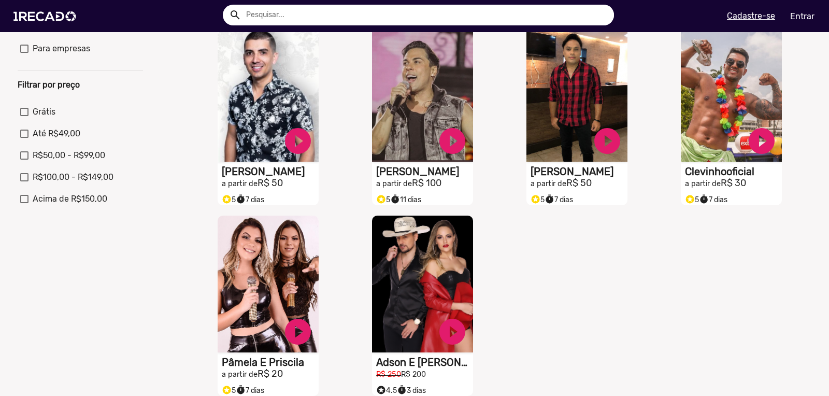
scroll to position [473, 0]
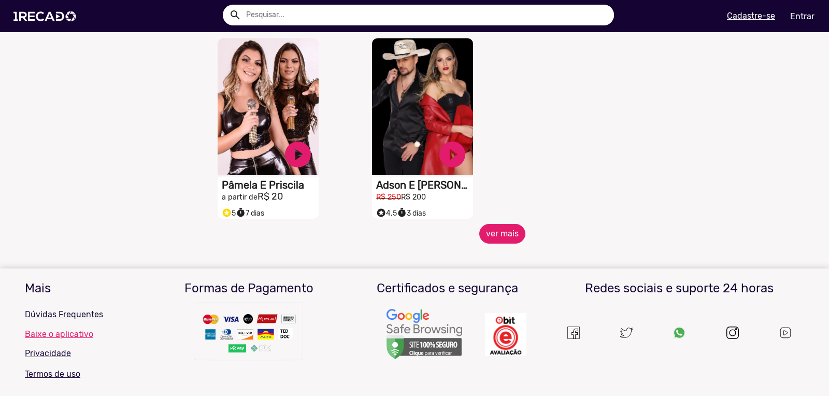
click at [503, 241] on button "ver mais" at bounding box center [502, 234] width 46 height 20
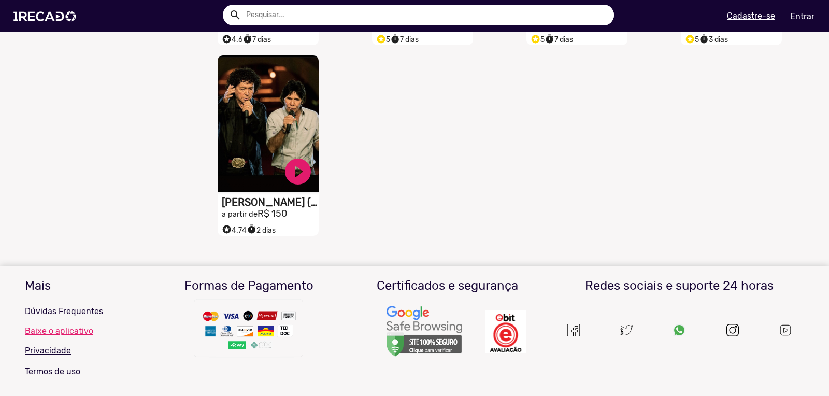
scroll to position [650, 0]
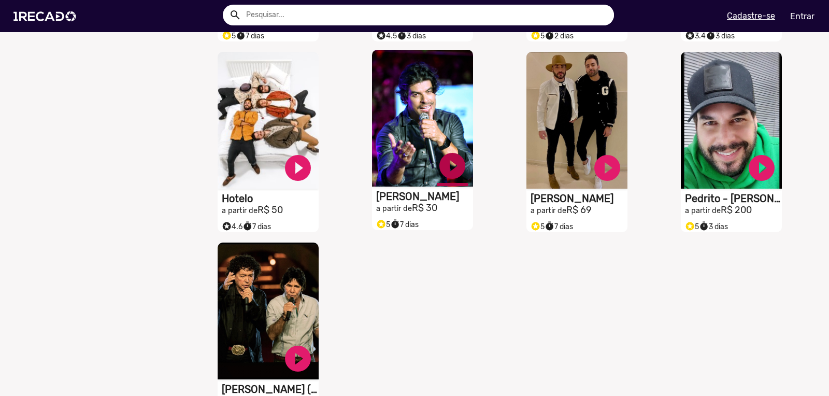
click at [454, 173] on link "play_circle_filled" at bounding box center [452, 165] width 31 height 31
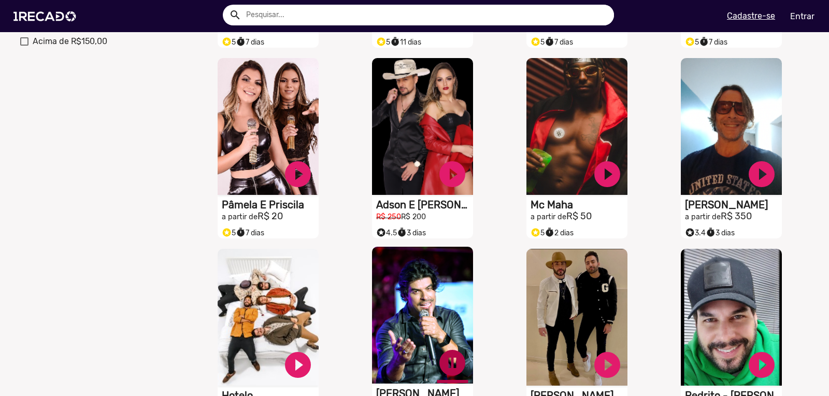
scroll to position [335, 0]
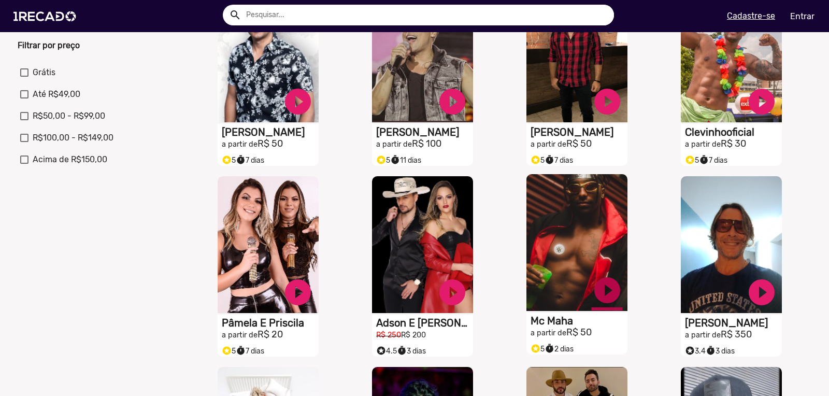
click at [603, 295] on link "play_circle_filled" at bounding box center [607, 290] width 31 height 31
click at [603, 295] on link "pause_circle" at bounding box center [607, 290] width 31 height 31
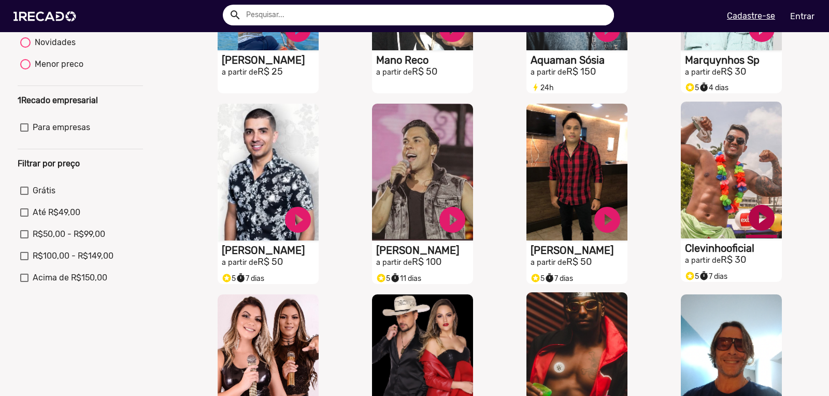
click at [758, 225] on link "play_circle_filled" at bounding box center [761, 217] width 31 height 31
click at [758, 225] on link "pause_circle" at bounding box center [761, 217] width 31 height 31
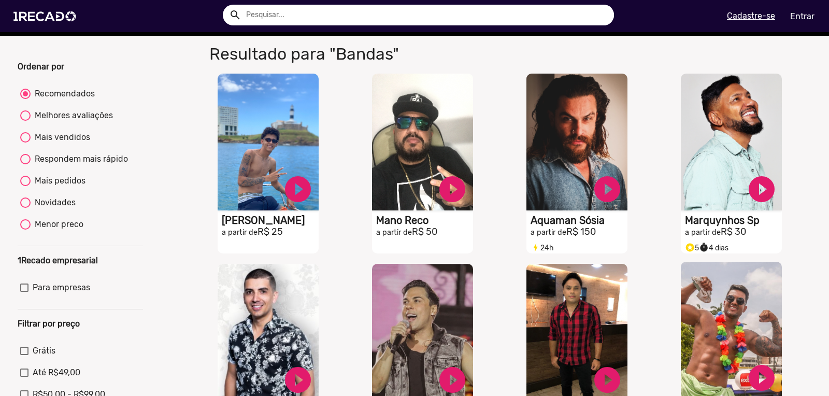
scroll to position [0, 0]
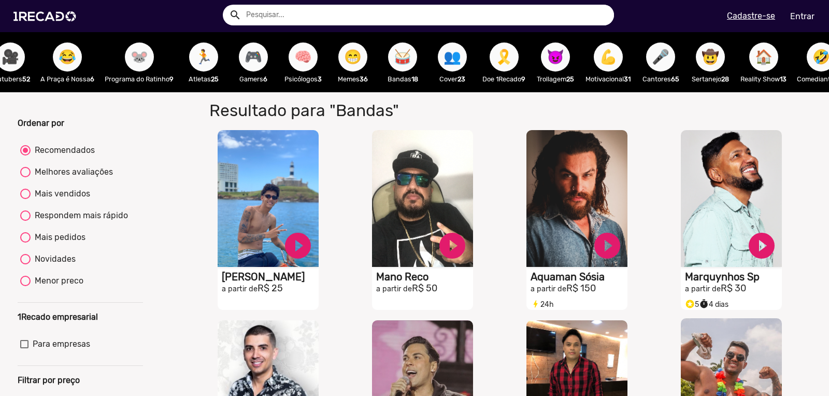
click at [617, 55] on span "💪" at bounding box center [609, 56] width 18 height 29
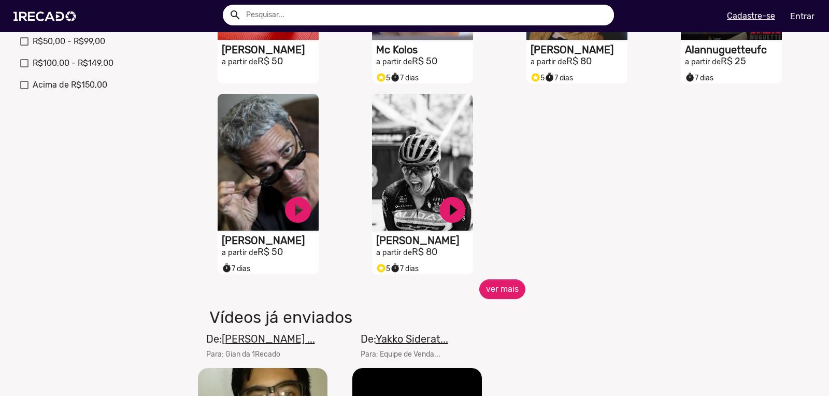
scroll to position [423, 0]
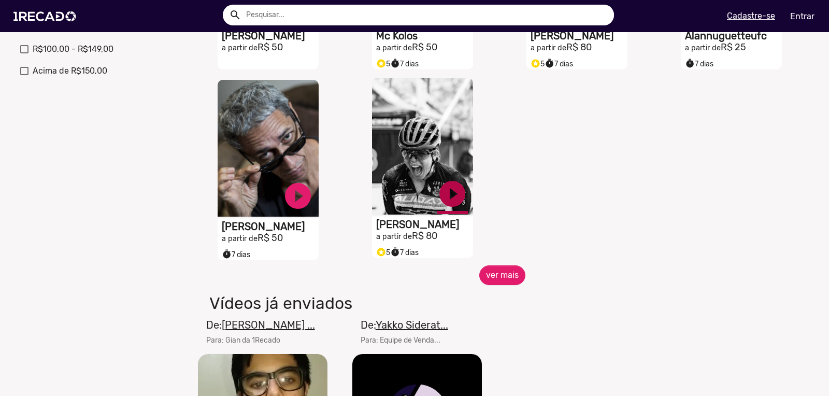
click at [453, 200] on link "play_circle_filled" at bounding box center [452, 193] width 31 height 31
click at [456, 198] on link "pause_circle" at bounding box center [452, 193] width 31 height 31
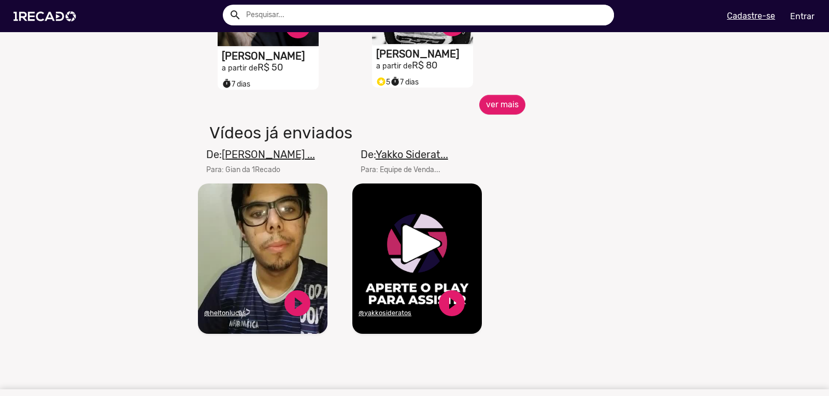
scroll to position [610, 0]
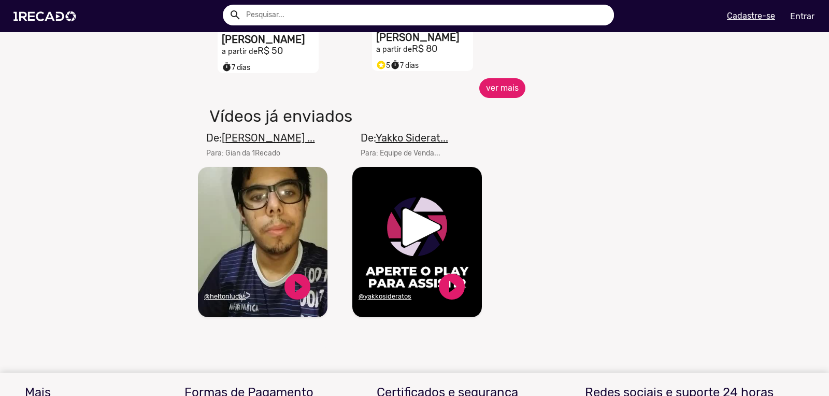
click at [501, 97] on button "ver mais" at bounding box center [502, 88] width 46 height 20
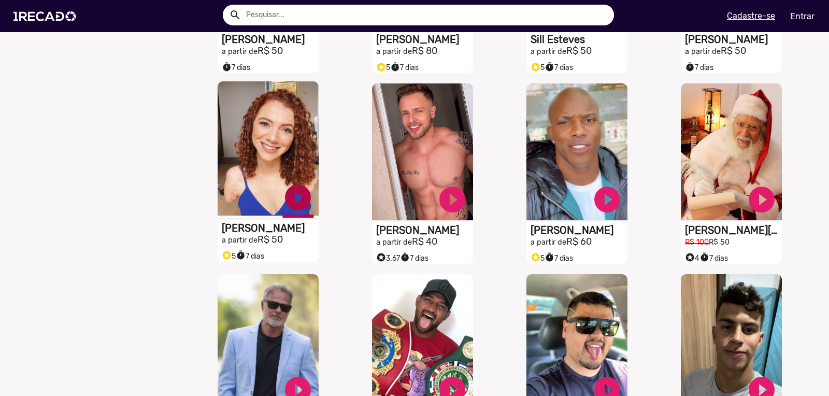
click at [301, 200] on link "play_circle_filled" at bounding box center [297, 197] width 31 height 31
click at [302, 202] on link "pause_circle" at bounding box center [297, 197] width 31 height 31
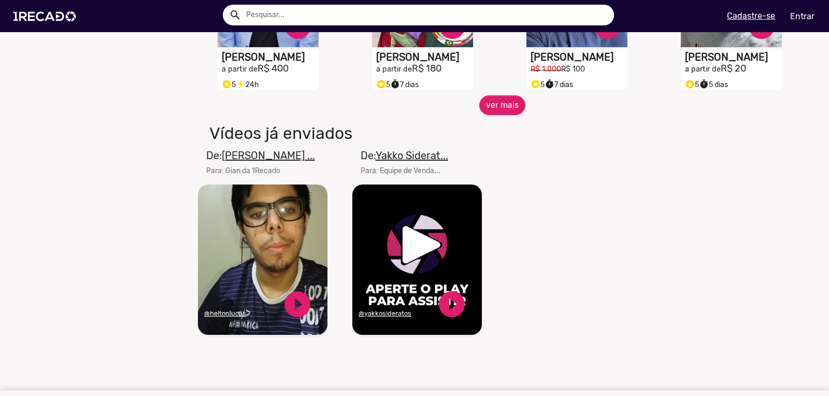
scroll to position [975, 0]
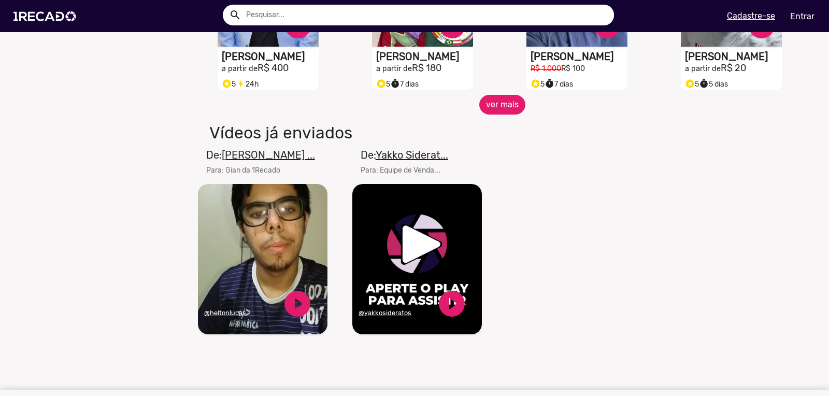
click at [504, 115] on button "ver mais" at bounding box center [502, 105] width 46 height 20
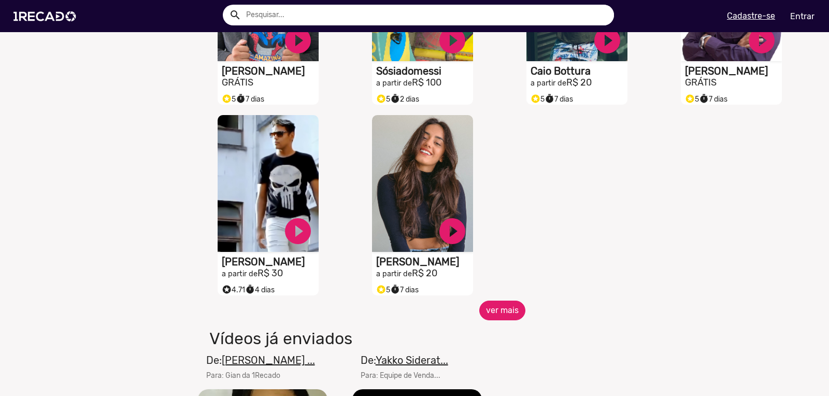
scroll to position [1398, 0]
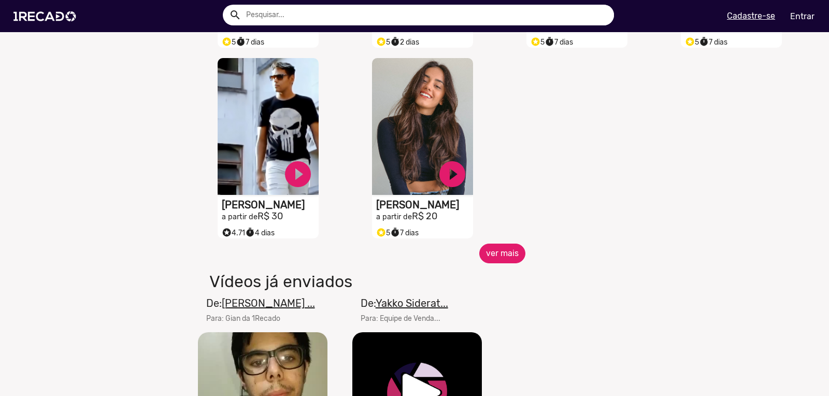
click at [507, 263] on button "ver mais" at bounding box center [502, 254] width 46 height 20
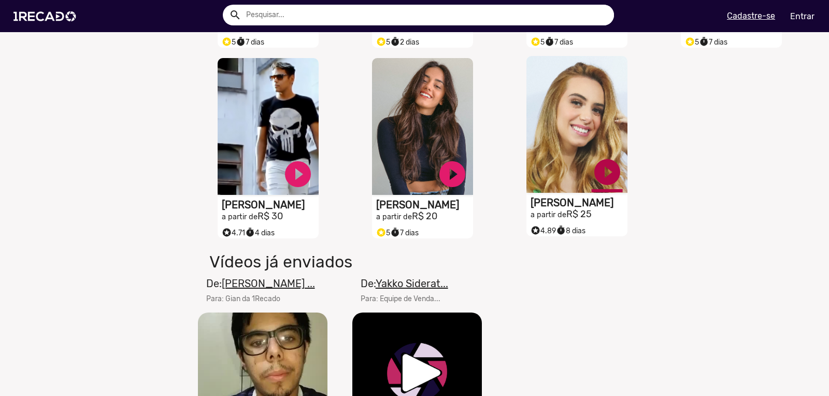
click at [605, 173] on link "play_circle_filled" at bounding box center [607, 172] width 31 height 31
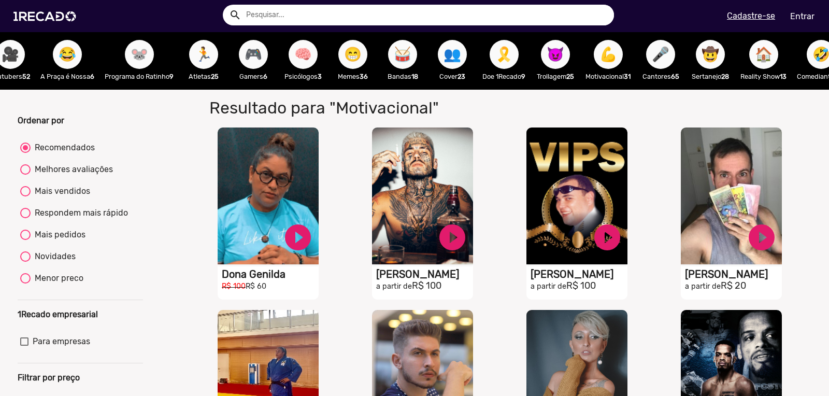
scroll to position [0, 0]
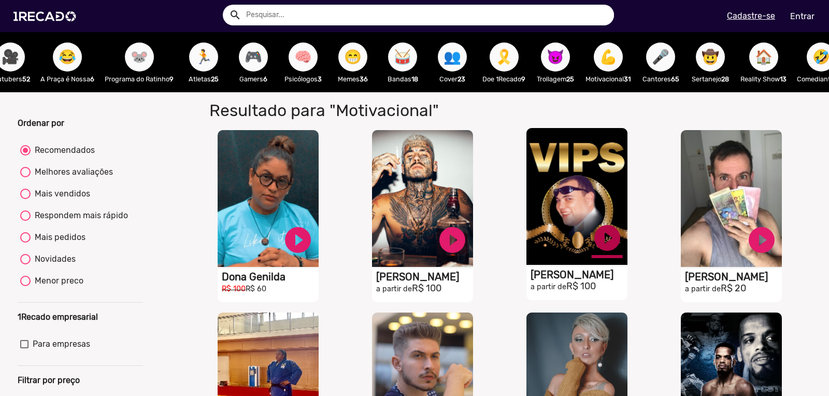
click at [604, 244] on link "play_circle_filled" at bounding box center [607, 237] width 31 height 31
click at [550, 280] on h1 "[PERSON_NAME]" at bounding box center [579, 274] width 97 height 12
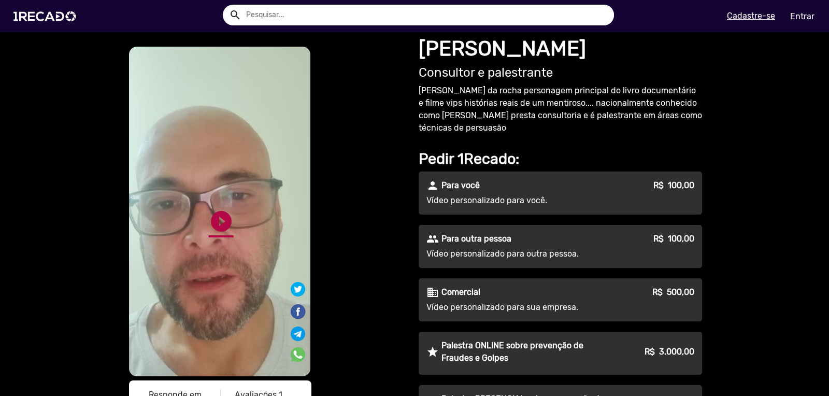
click at [217, 218] on link "play_circle_filled" at bounding box center [221, 221] width 25 height 25
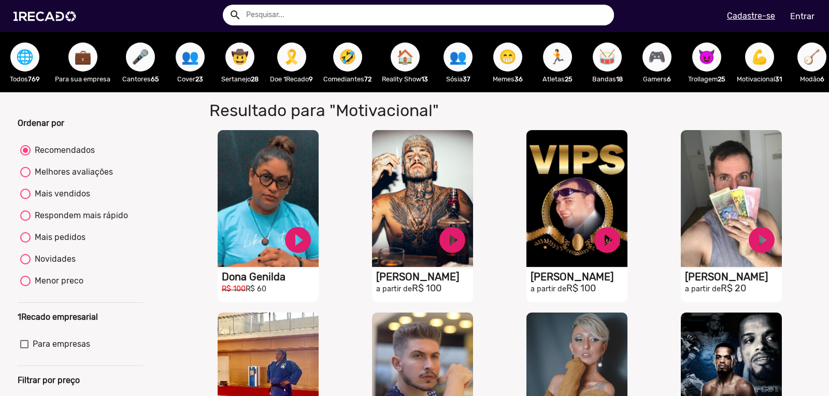
click at [613, 57] on span "🥁" at bounding box center [608, 56] width 18 height 29
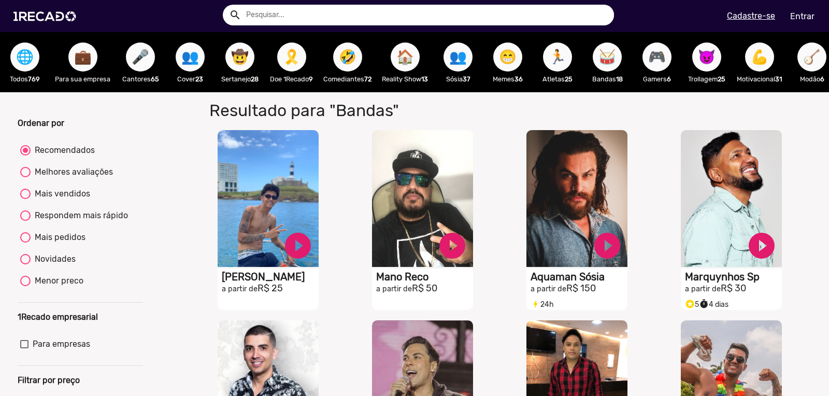
scroll to position [0, 4]
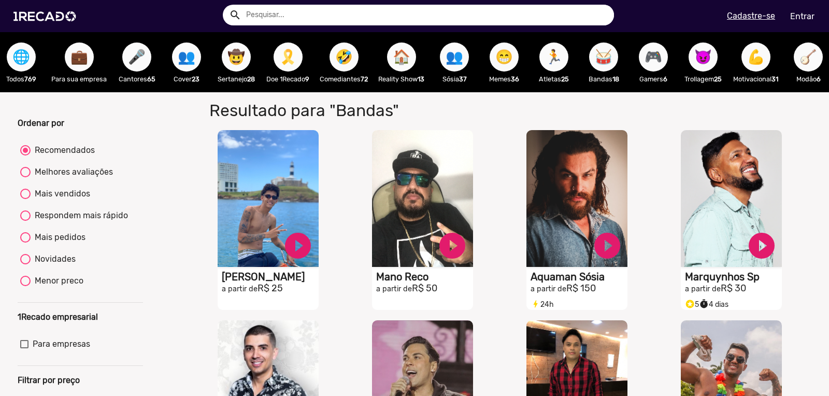
click at [290, 58] on span "🎗️" at bounding box center [288, 56] width 18 height 29
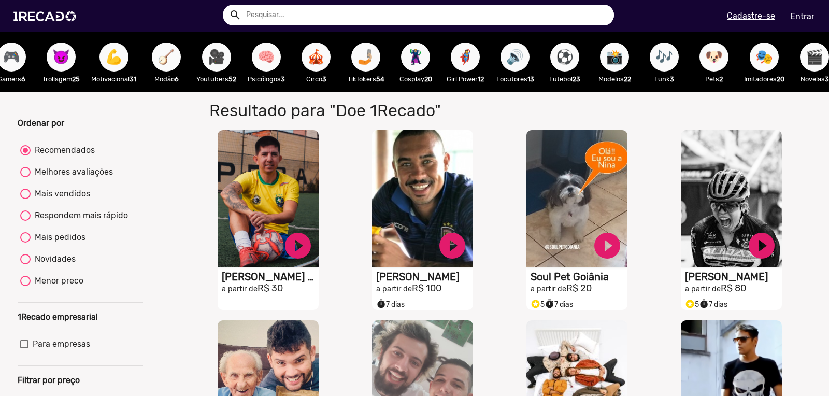
scroll to position [0, 647]
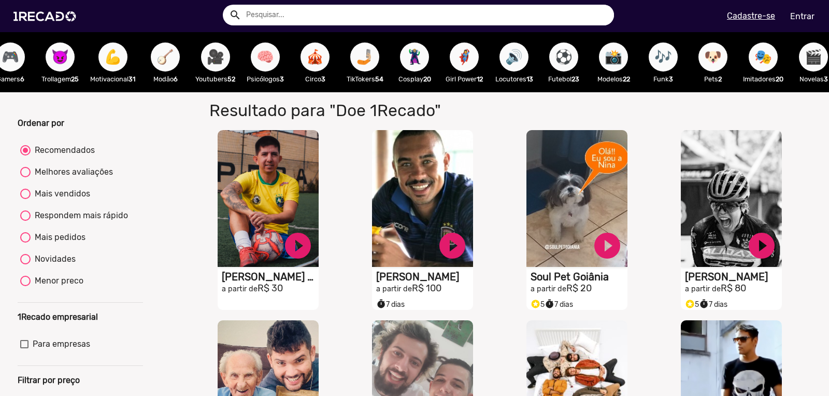
click at [423, 54] on span "🦹🏼‍♀️" at bounding box center [415, 56] width 18 height 29
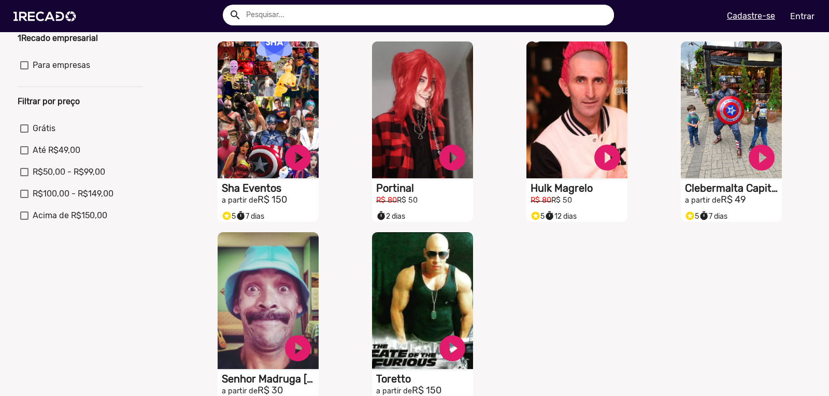
scroll to position [197, 0]
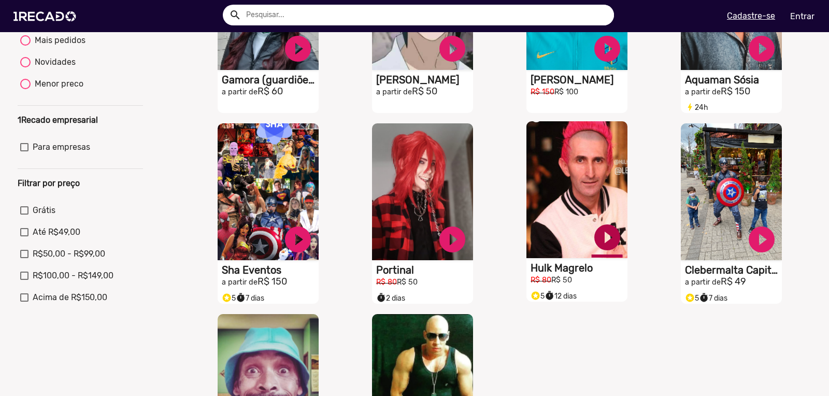
click at [604, 241] on link "play_circle_filled" at bounding box center [607, 237] width 31 height 31
click at [600, 244] on link "pause_circle" at bounding box center [607, 237] width 31 height 31
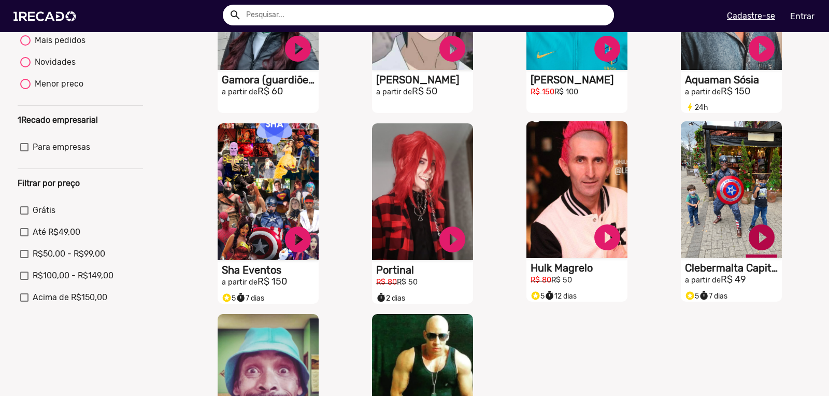
click at [761, 247] on link "play_circle_filled" at bounding box center [761, 237] width 31 height 31
click at [759, 244] on link "pause_circle" at bounding box center [761, 237] width 31 height 31
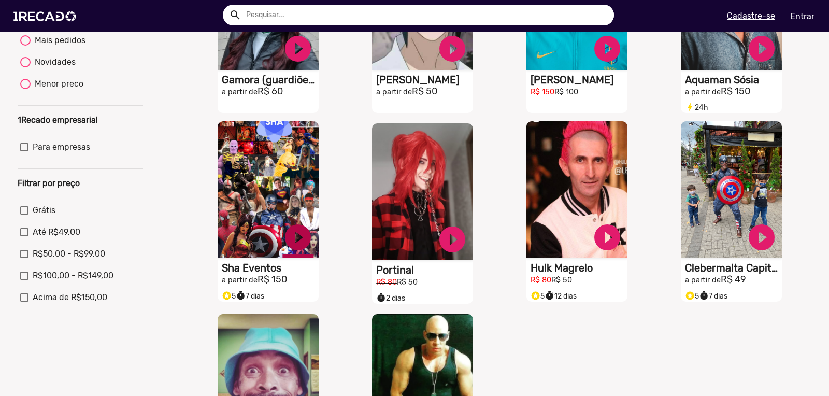
click at [297, 245] on link "play_circle_filled" at bounding box center [297, 237] width 31 height 31
click at [297, 245] on link "pause_circle" at bounding box center [297, 237] width 31 height 31
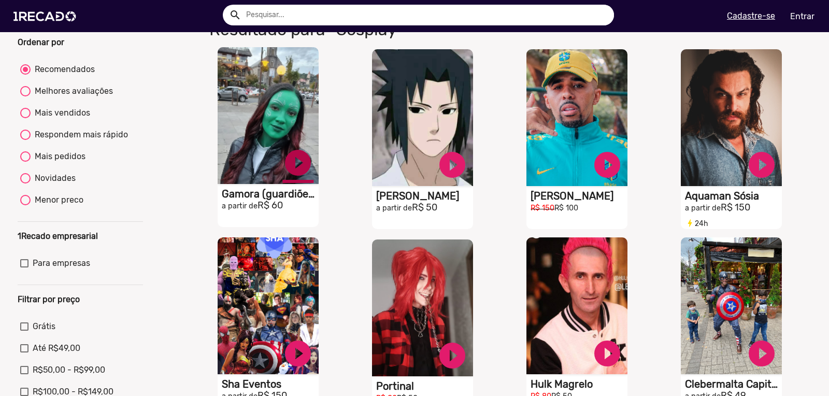
scroll to position [79, 0]
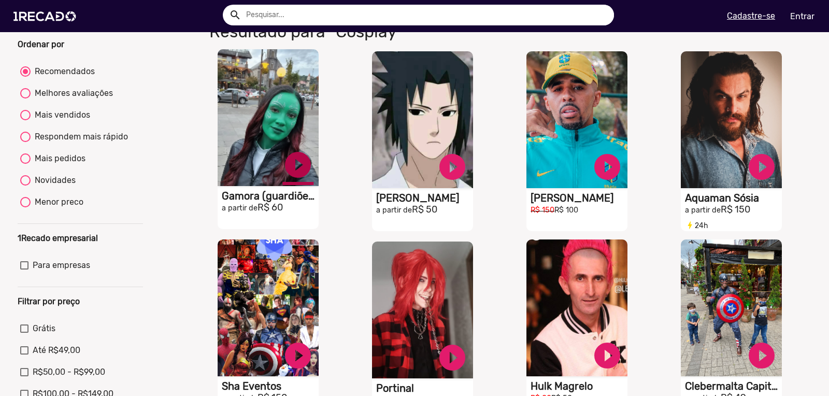
click at [302, 175] on link "play_circle_filled" at bounding box center [297, 164] width 31 height 31
click at [302, 174] on link "pause_circle" at bounding box center [297, 164] width 31 height 31
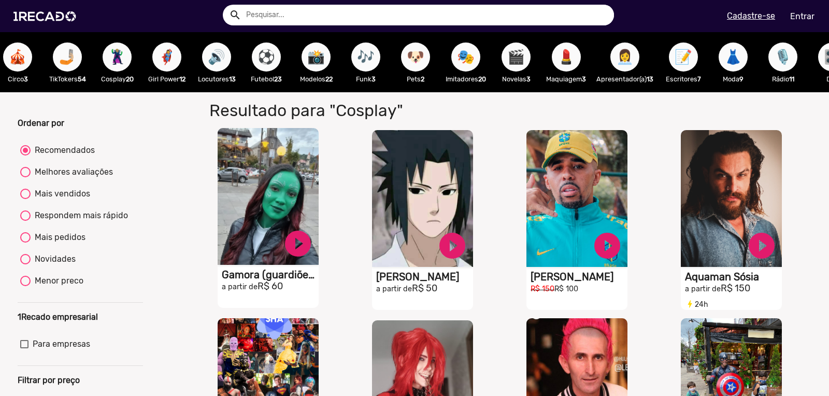
scroll to position [0, 955]
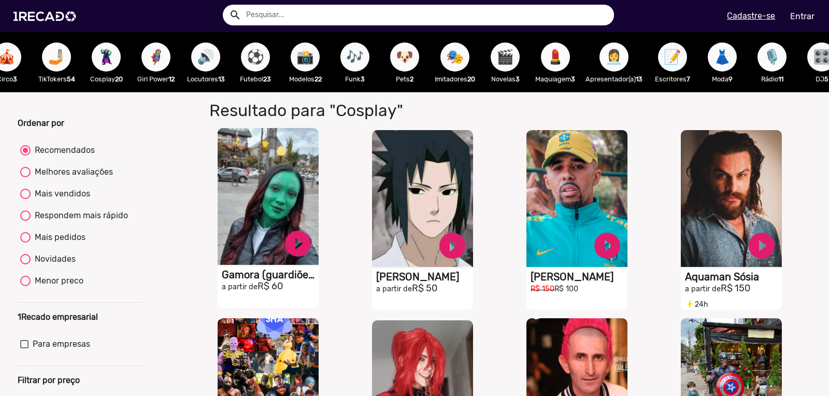
click at [623, 57] on span "👩‍💼" at bounding box center [614, 56] width 18 height 29
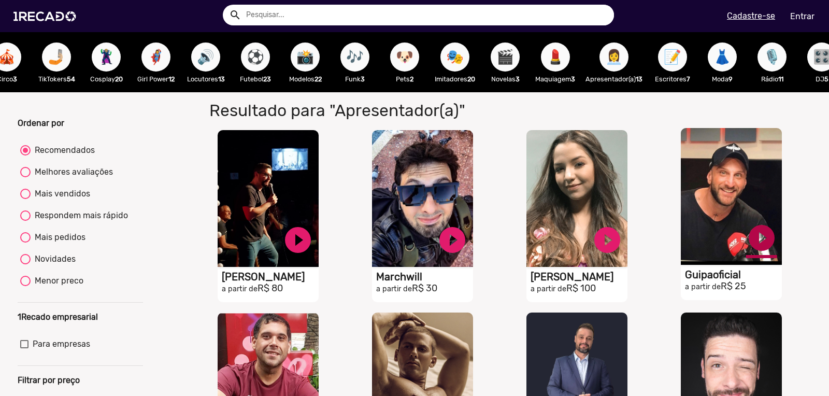
click at [760, 241] on link "play_circle_filled" at bounding box center [761, 237] width 31 height 31
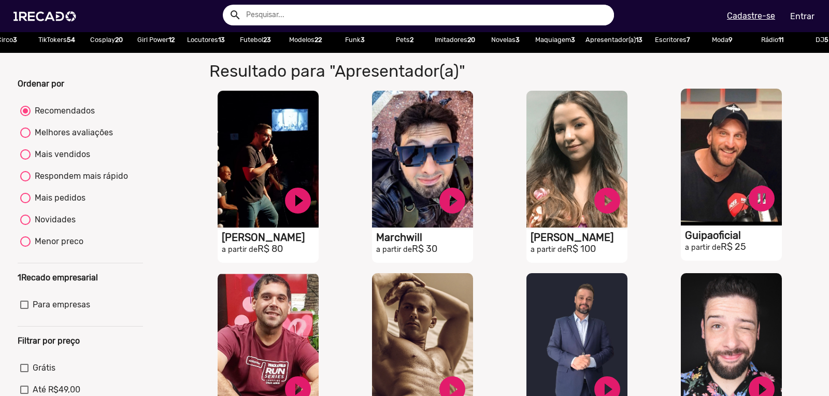
scroll to position [89, 0]
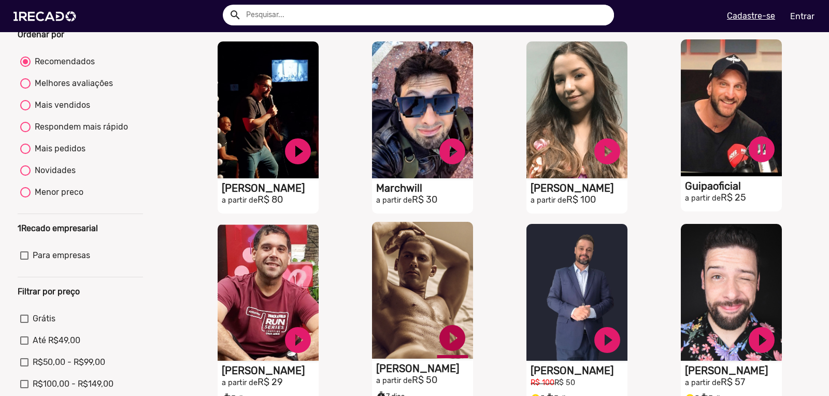
click at [454, 339] on link "play_circle_filled" at bounding box center [452, 337] width 31 height 31
click at [454, 339] on link "pause_circle" at bounding box center [452, 337] width 31 height 31
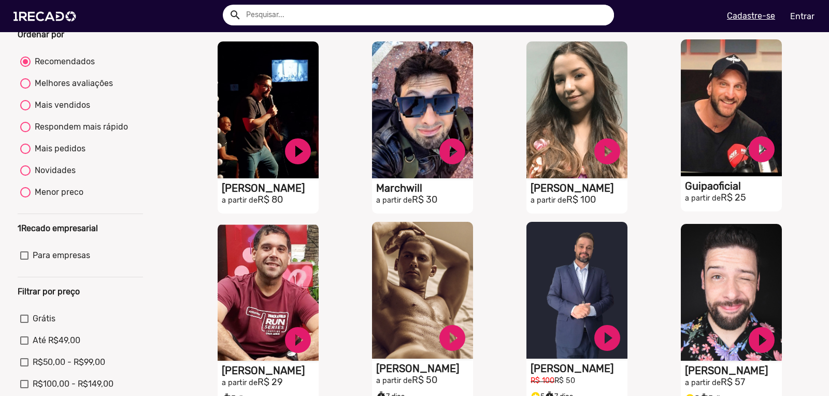
scroll to position [0, 0]
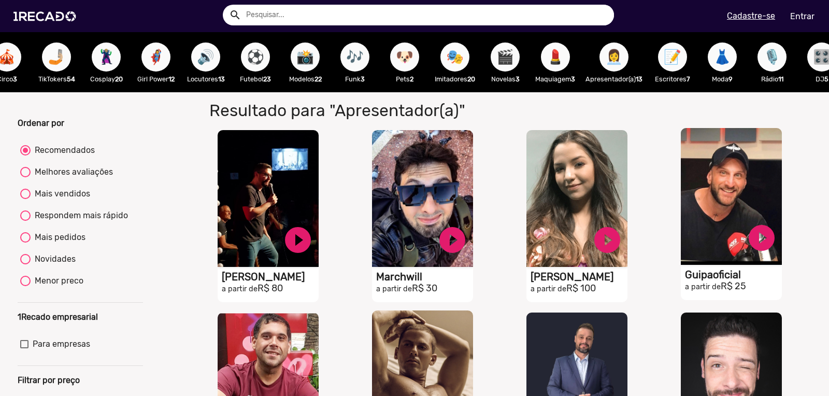
click at [464, 59] on span "🎭" at bounding box center [455, 56] width 18 height 29
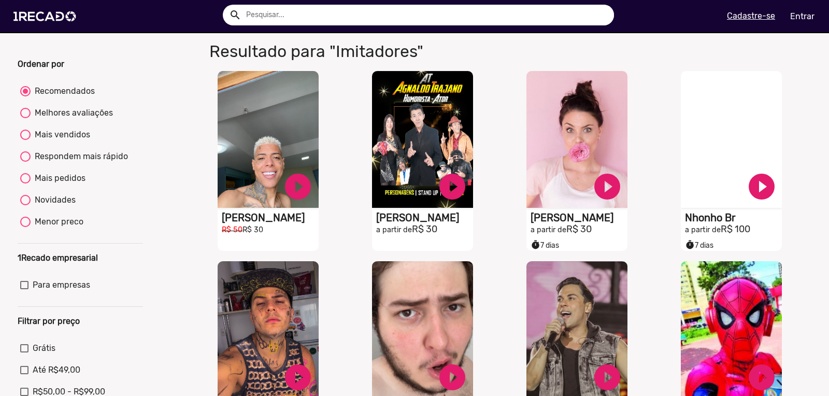
scroll to position [256, 0]
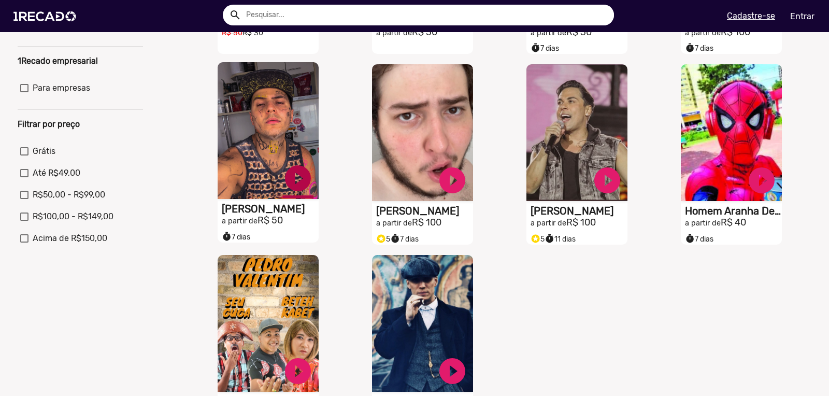
click at [301, 184] on link "play_circle_filled" at bounding box center [297, 178] width 31 height 31
click at [303, 184] on link "pause_circle" at bounding box center [297, 178] width 31 height 31
click at [305, 183] on link "play_circle_filled" at bounding box center [297, 178] width 31 height 31
click at [304, 183] on link "pause_circle" at bounding box center [297, 178] width 31 height 31
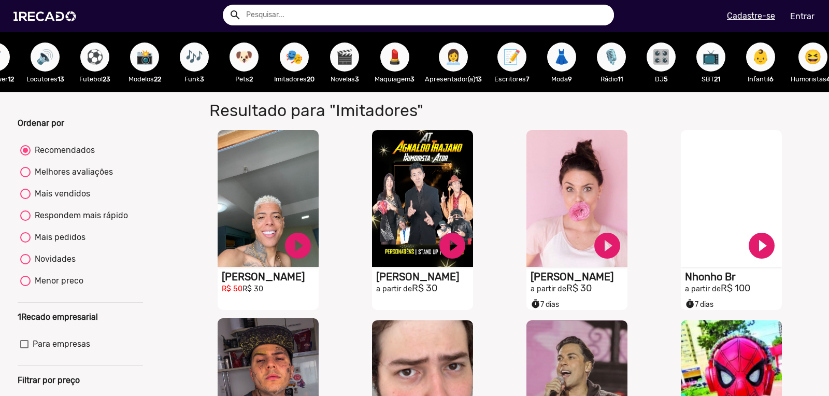
scroll to position [0, 1117]
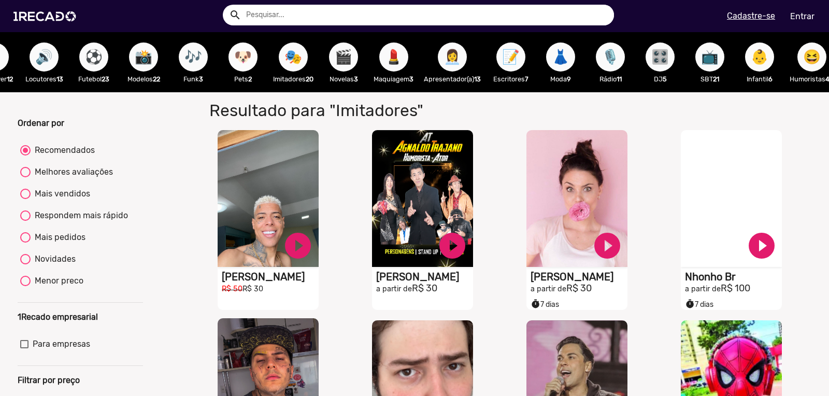
click at [252, 58] on span "🐶" at bounding box center [243, 56] width 18 height 29
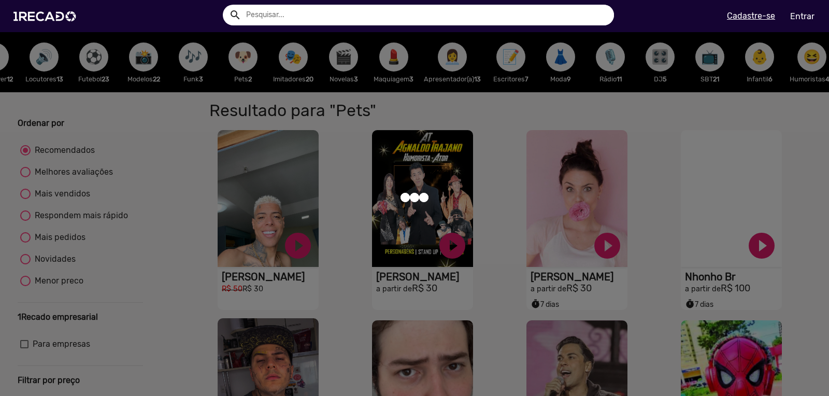
scroll to position [0, 1117]
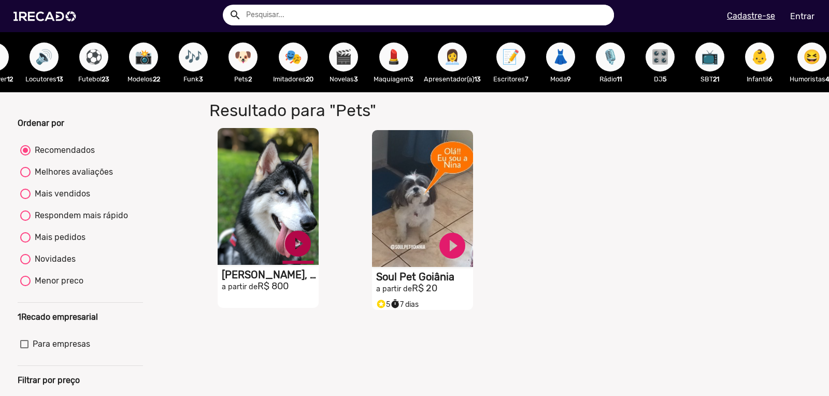
click at [300, 246] on link "play_circle_filled" at bounding box center [297, 243] width 31 height 31
click at [304, 250] on link "pause_circle" at bounding box center [297, 243] width 31 height 31
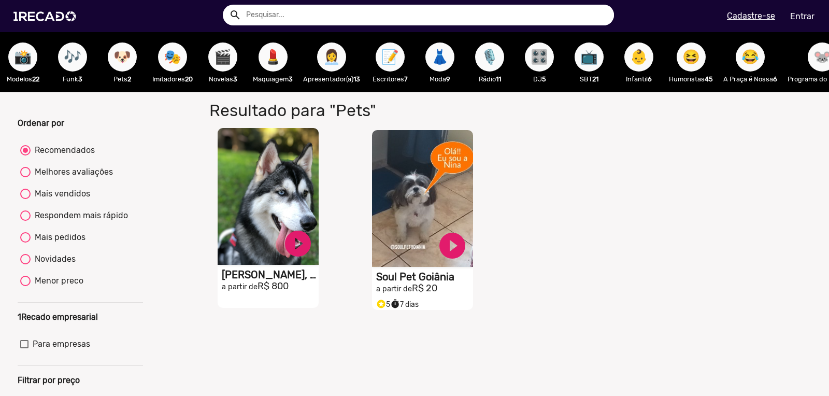
scroll to position [0, 1243]
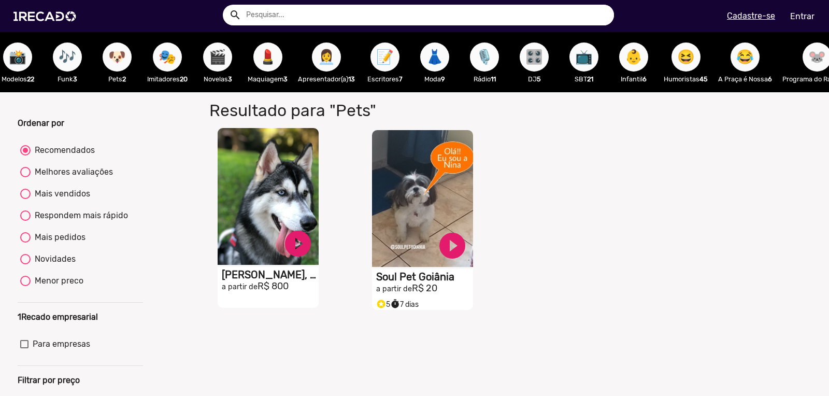
click at [493, 61] on span "🎙️" at bounding box center [485, 56] width 18 height 29
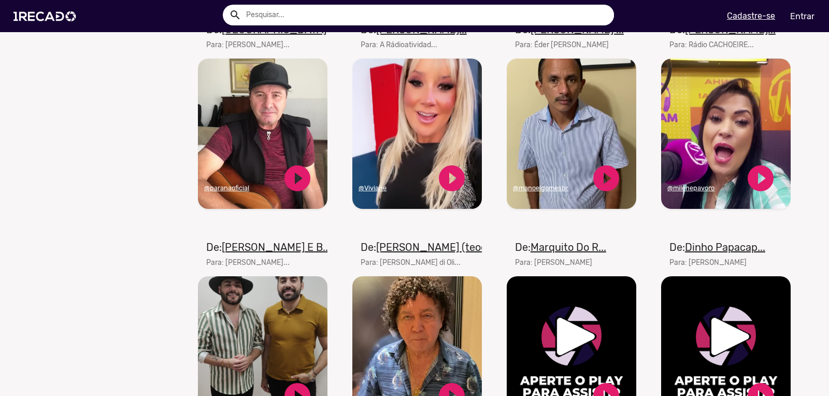
scroll to position [670, 0]
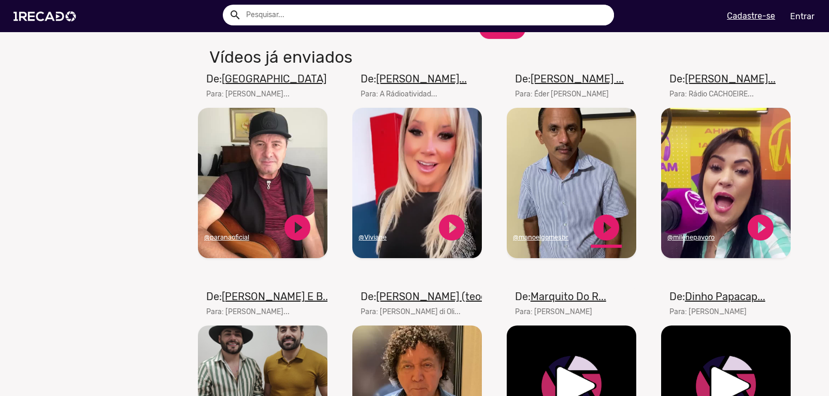
click at [607, 233] on link "play_circle_filled" at bounding box center [606, 227] width 31 height 31
click at [455, 232] on link "play_circle_filled" at bounding box center [451, 227] width 31 height 31
click at [439, 234] on link "pause_circle" at bounding box center [451, 227] width 31 height 31
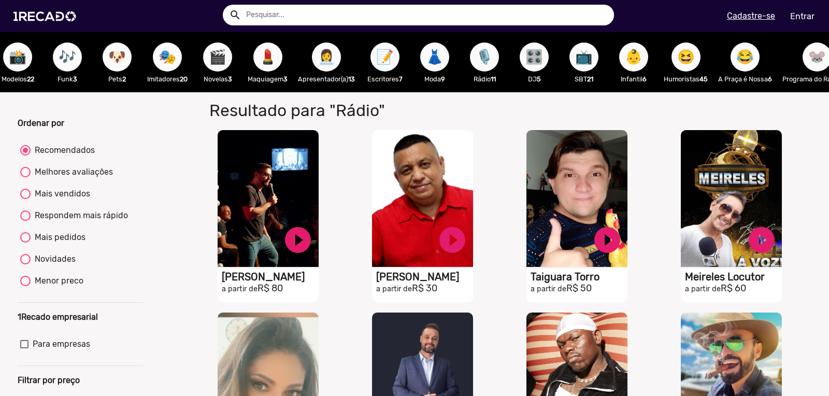
scroll to position [0, 1300]
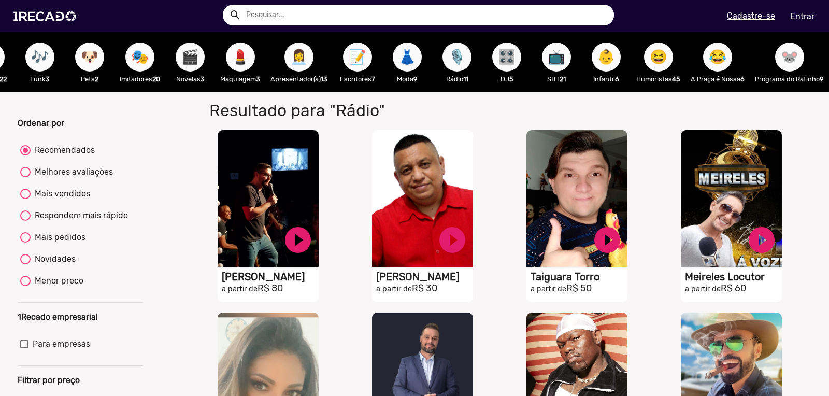
drag, startPoint x: 648, startPoint y: 92, endPoint x: 714, endPoint y: 95, distance: 66.4
click at [714, 92] on div "🌐 Todos 769 💼 Para sua empresa 🎤 Cantores 65 👥 Cover 23 🤠 Sertanejo 28 🎗️ Doe 1…" at bounding box center [414, 62] width 829 height 60
click at [616, 88] on div "👶 Infantil 6" at bounding box center [606, 62] width 50 height 60
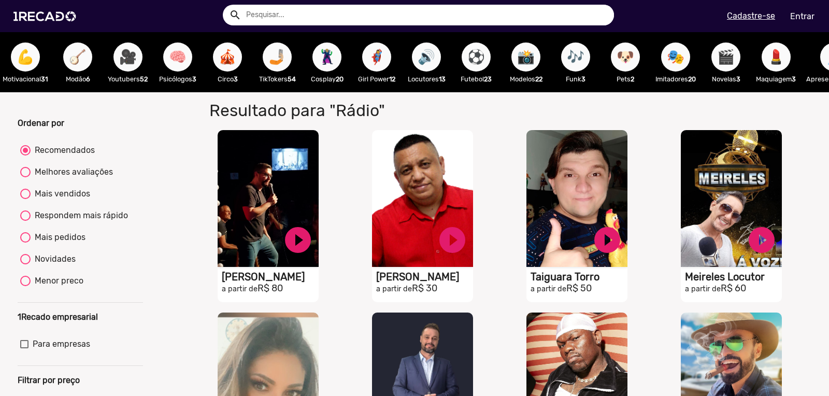
scroll to position [0, 733]
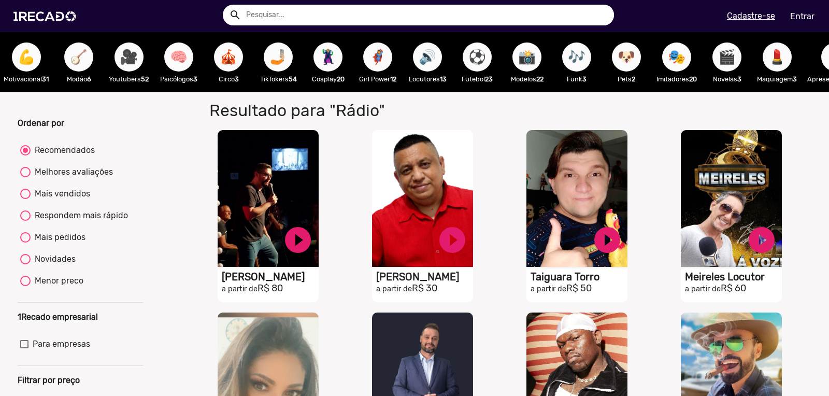
click at [536, 59] on span "📸" at bounding box center [527, 56] width 18 height 29
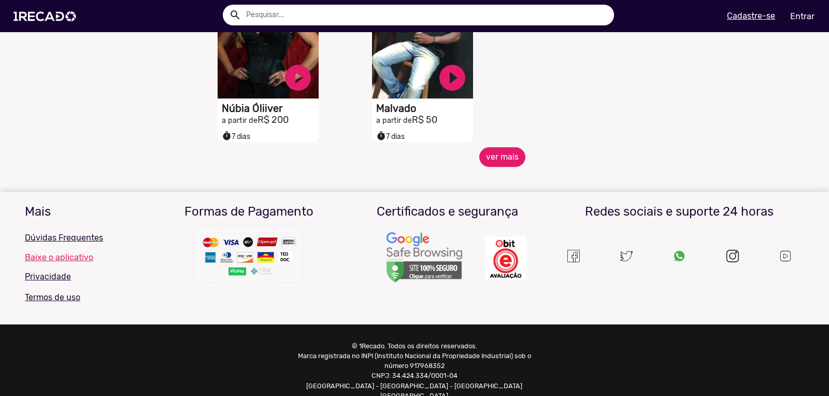
scroll to position [364, 0]
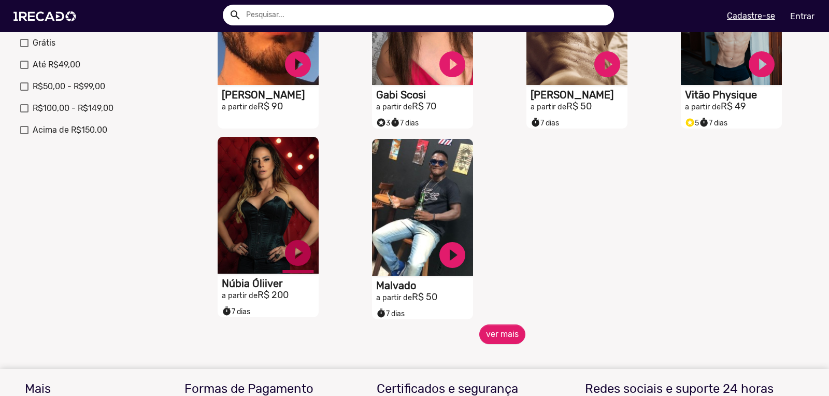
click at [300, 252] on link "play_circle_filled" at bounding box center [297, 252] width 31 height 31
click at [292, 251] on link "pause_circle" at bounding box center [297, 252] width 31 height 31
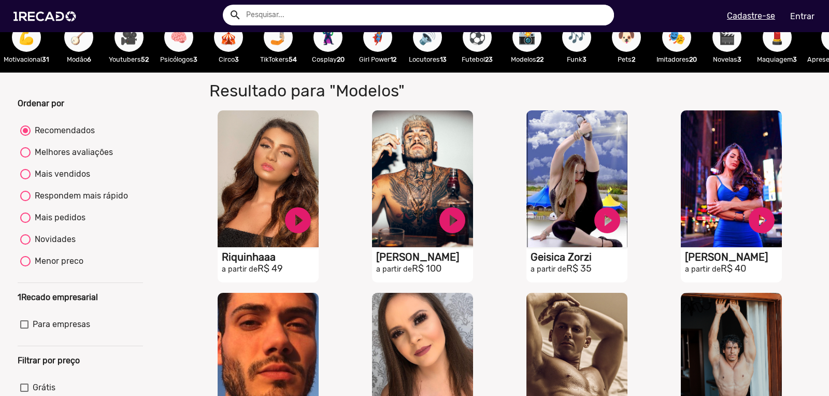
scroll to position [0, 0]
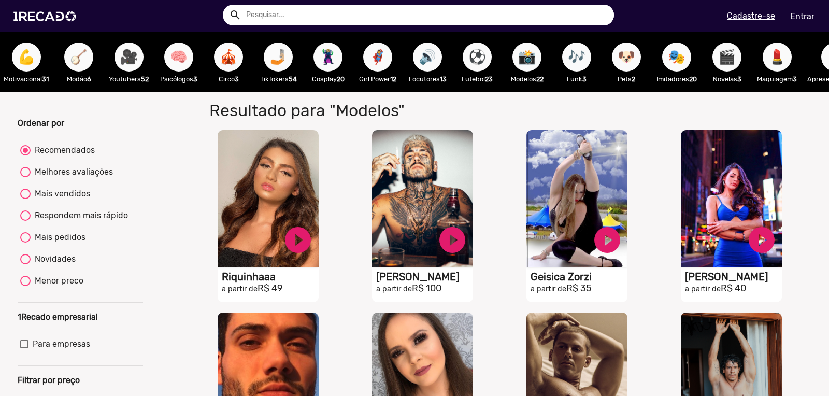
click at [287, 58] on span "🤳🏼" at bounding box center [278, 56] width 18 height 29
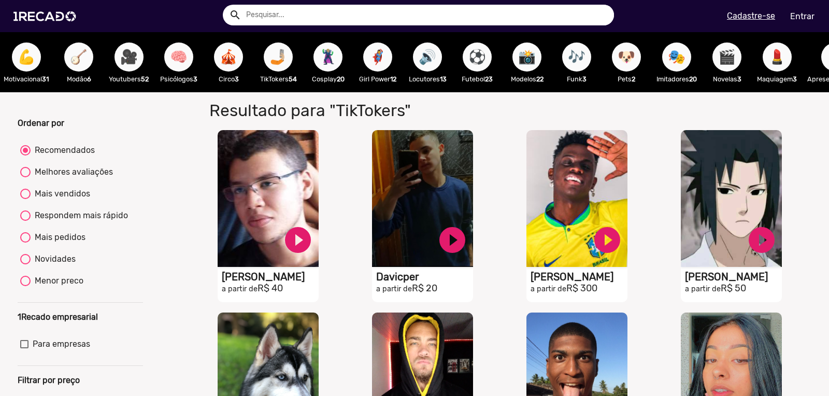
click at [337, 54] on span "🦹🏼‍♀️" at bounding box center [328, 56] width 18 height 29
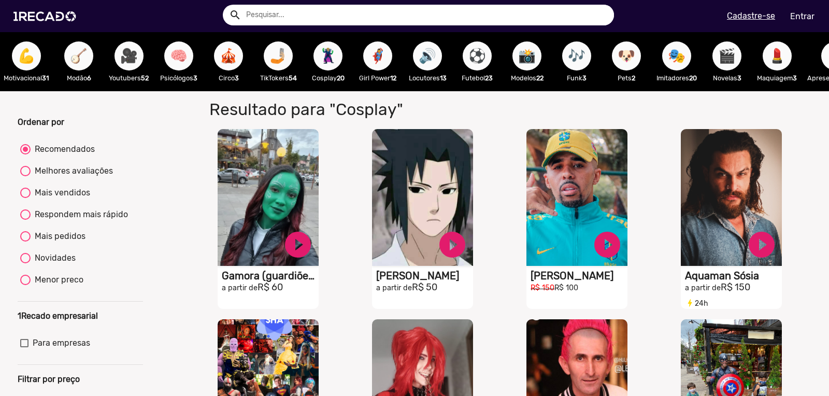
scroll to position [325, 0]
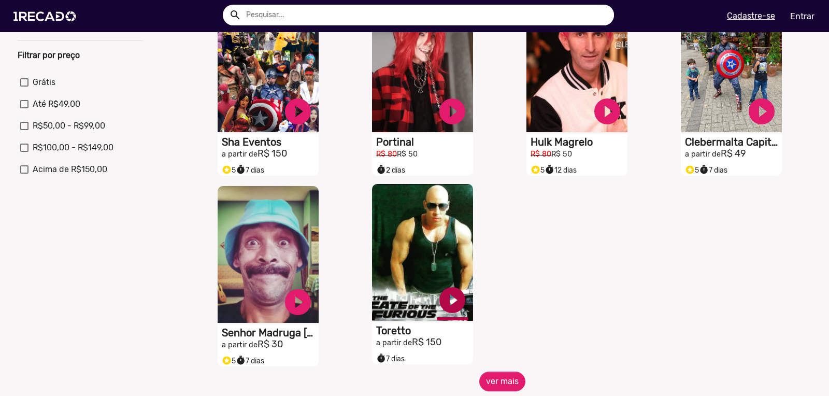
click at [449, 301] on link "play_circle_filled" at bounding box center [452, 300] width 31 height 31
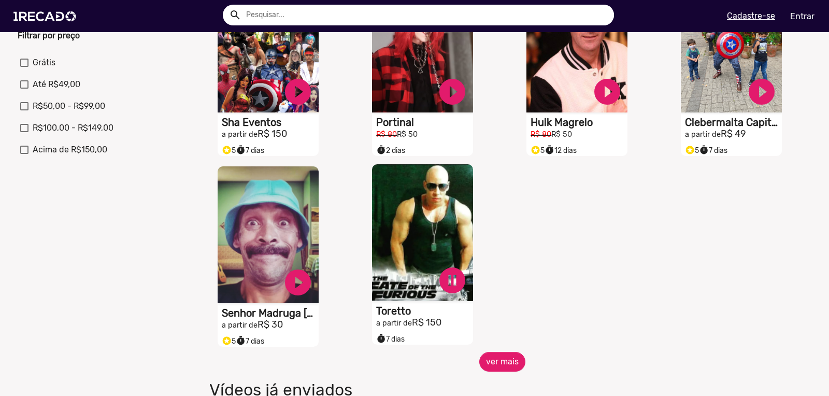
scroll to position [364, 0]
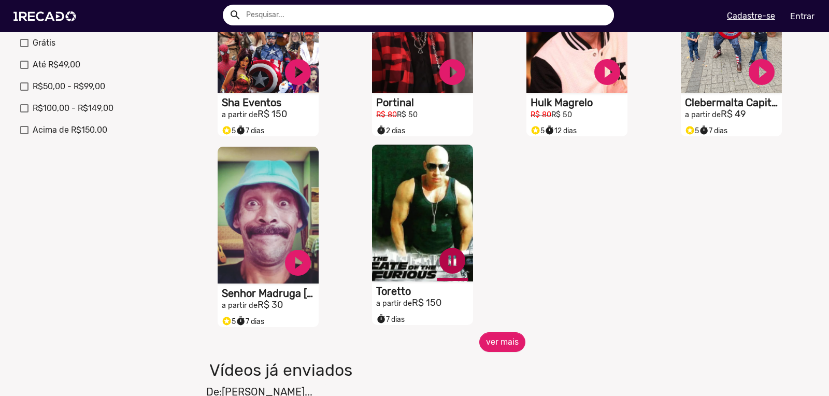
click at [454, 267] on link "pause_circle" at bounding box center [452, 260] width 31 height 31
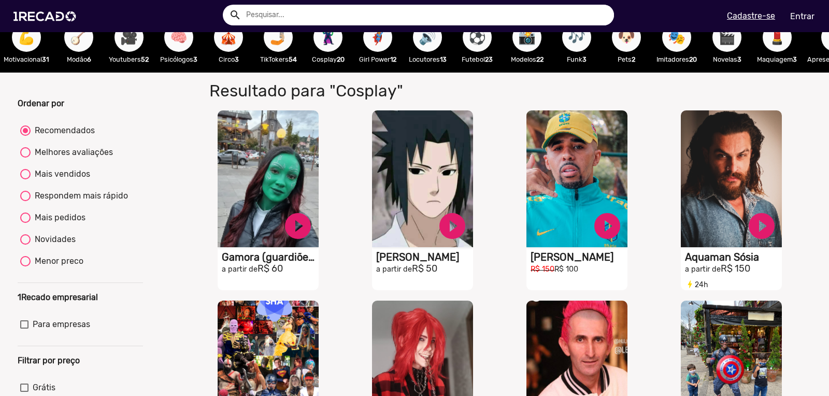
scroll to position [0, 0]
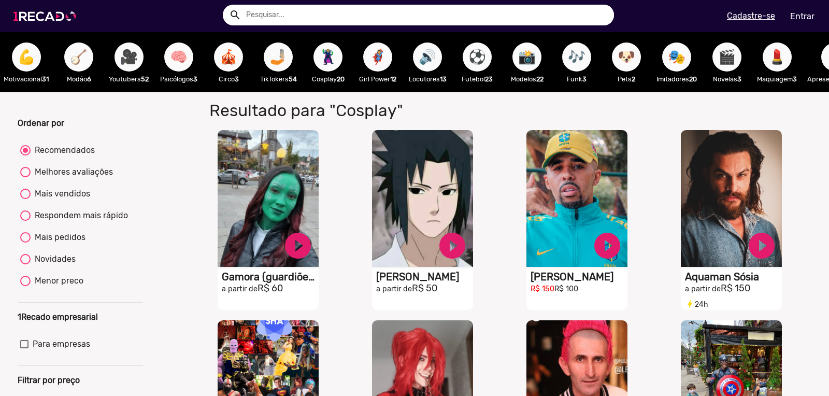
click at [39, 15] on img at bounding box center [47, 16] width 78 height 44
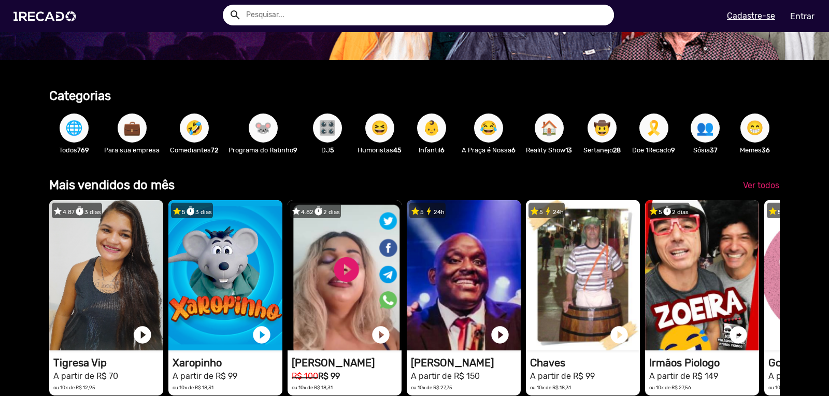
scroll to position [276, 0]
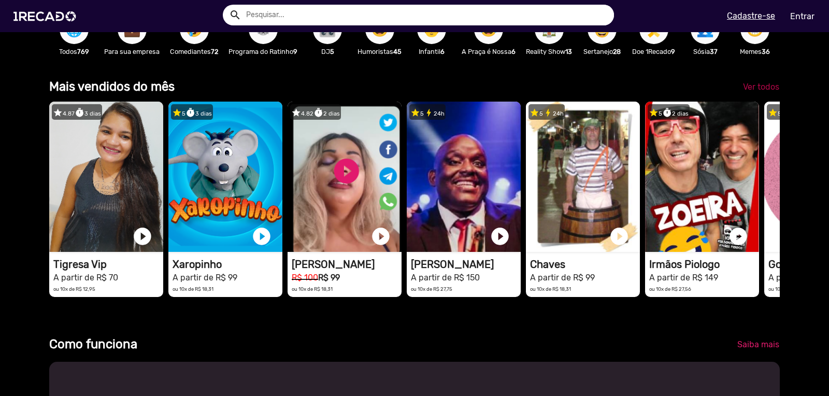
click at [750, 92] on span "Ver todos" at bounding box center [761, 87] width 36 height 10
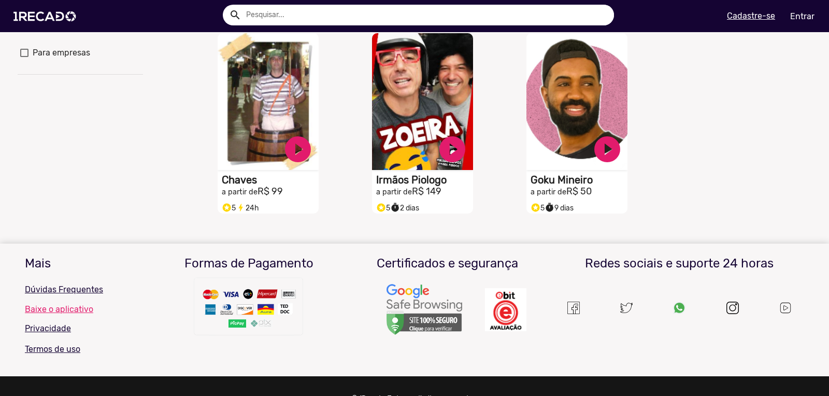
scroll to position [286, 0]
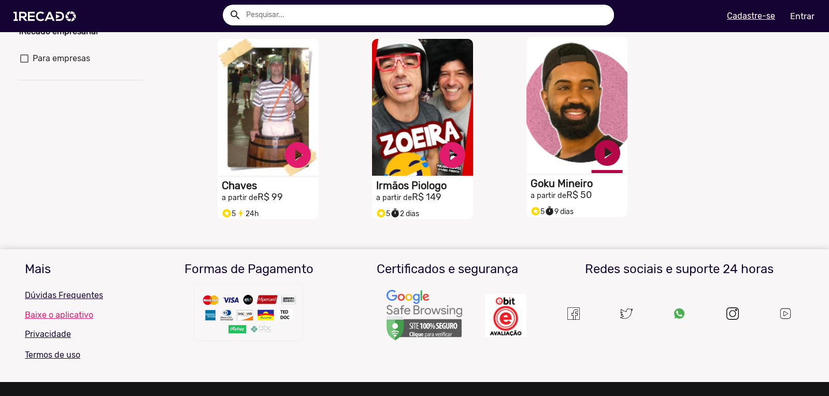
click at [609, 158] on link "play_circle_filled" at bounding box center [607, 152] width 31 height 31
